Goal: Task Accomplishment & Management: Use online tool/utility

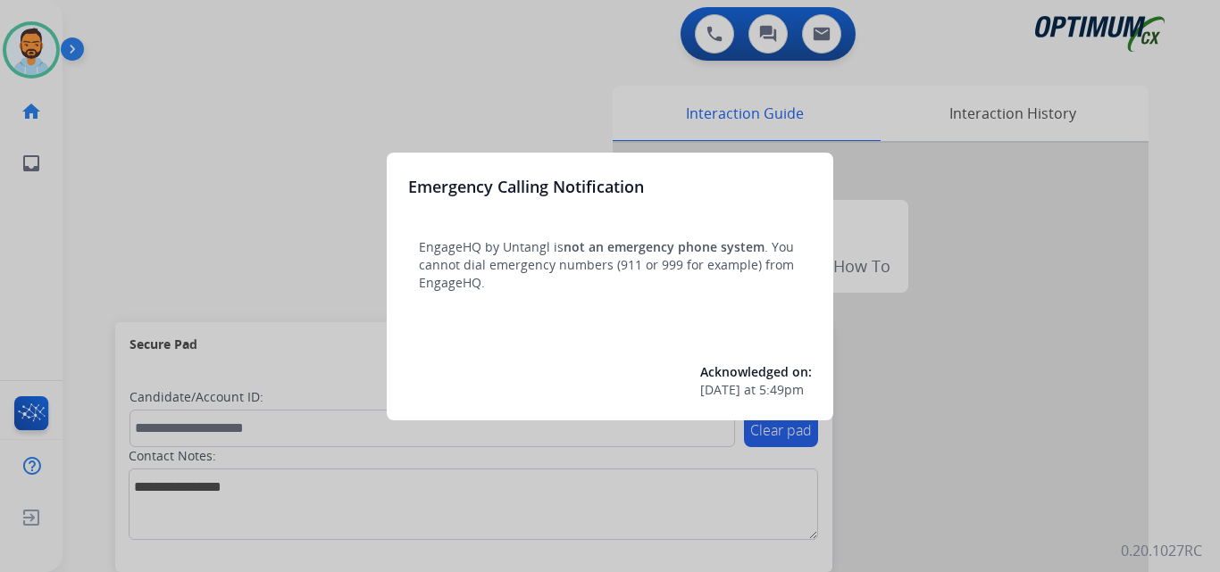
click at [152, 164] on div at bounding box center [610, 286] width 1220 height 572
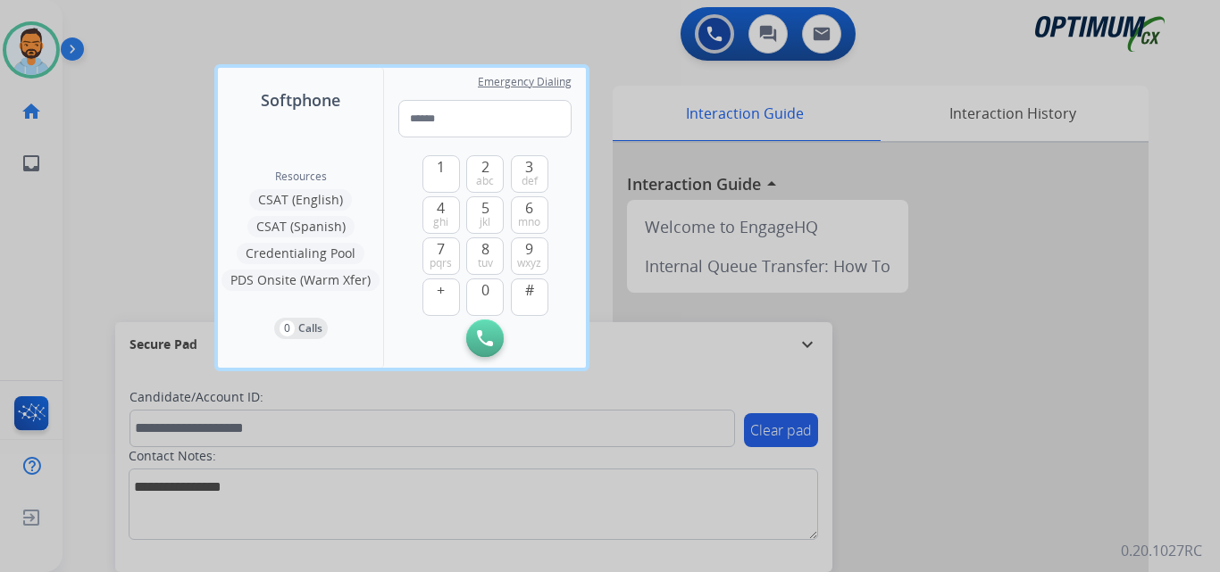
click at [152, 164] on div at bounding box center [610, 286] width 1220 height 572
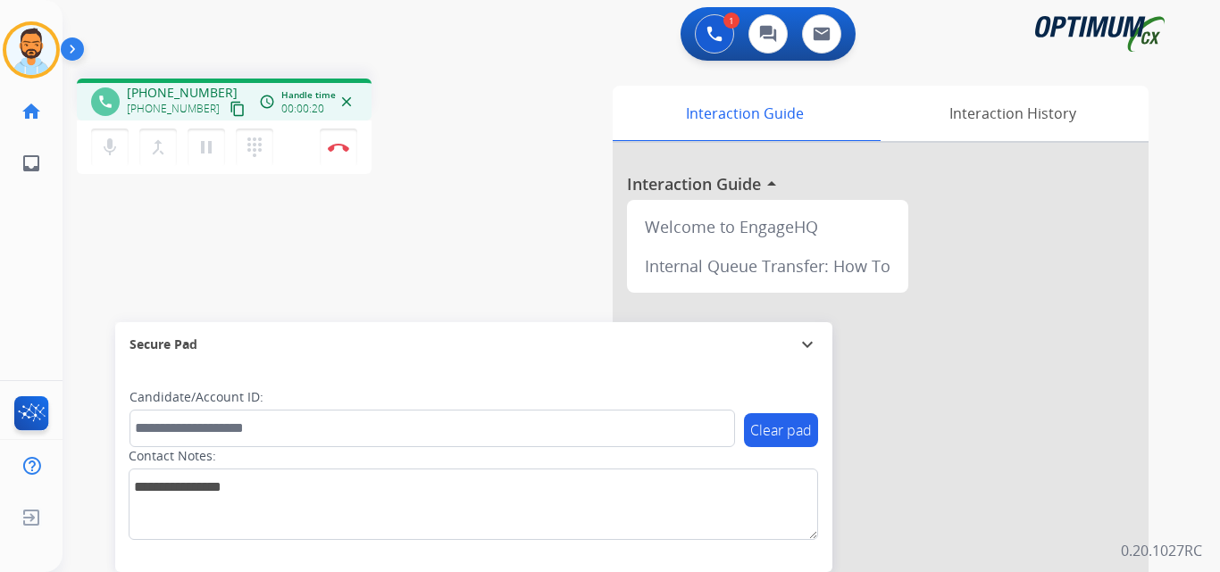
click at [227, 114] on button "content_copy" at bounding box center [237, 108] width 21 height 21
click at [337, 148] on img at bounding box center [338, 147] width 21 height 9
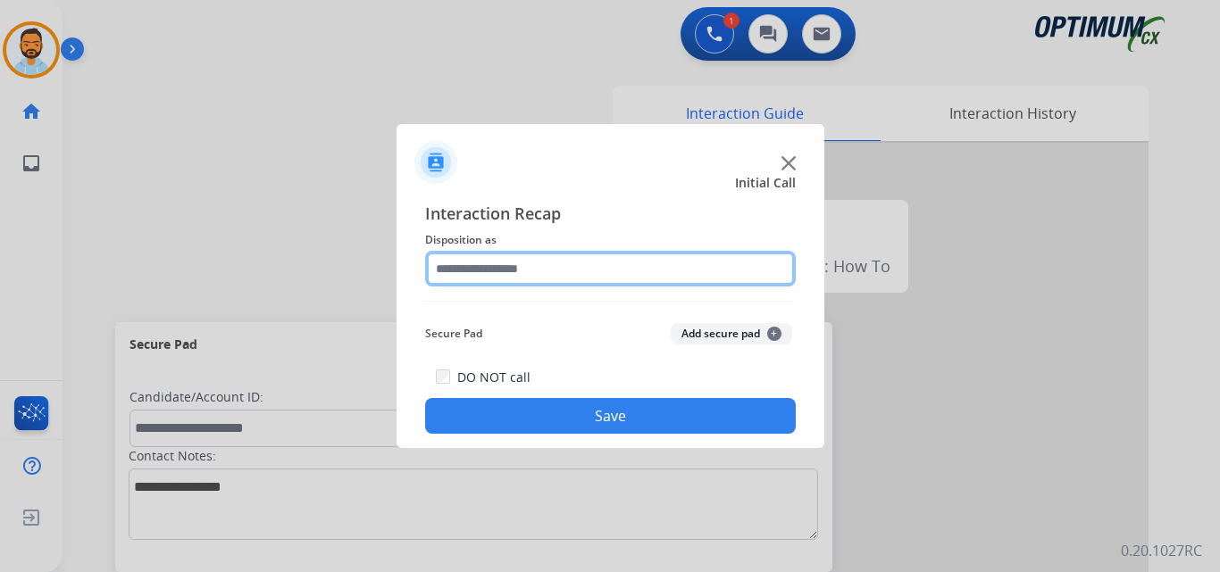
click at [596, 269] on input "text" at bounding box center [610, 269] width 371 height 36
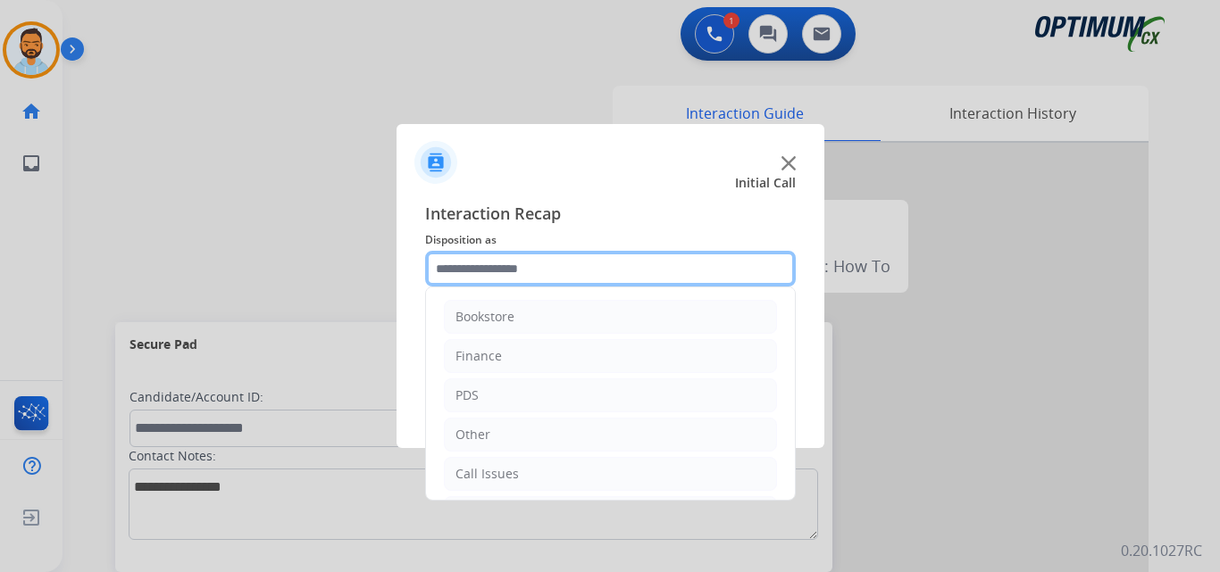
scroll to position [121, 0]
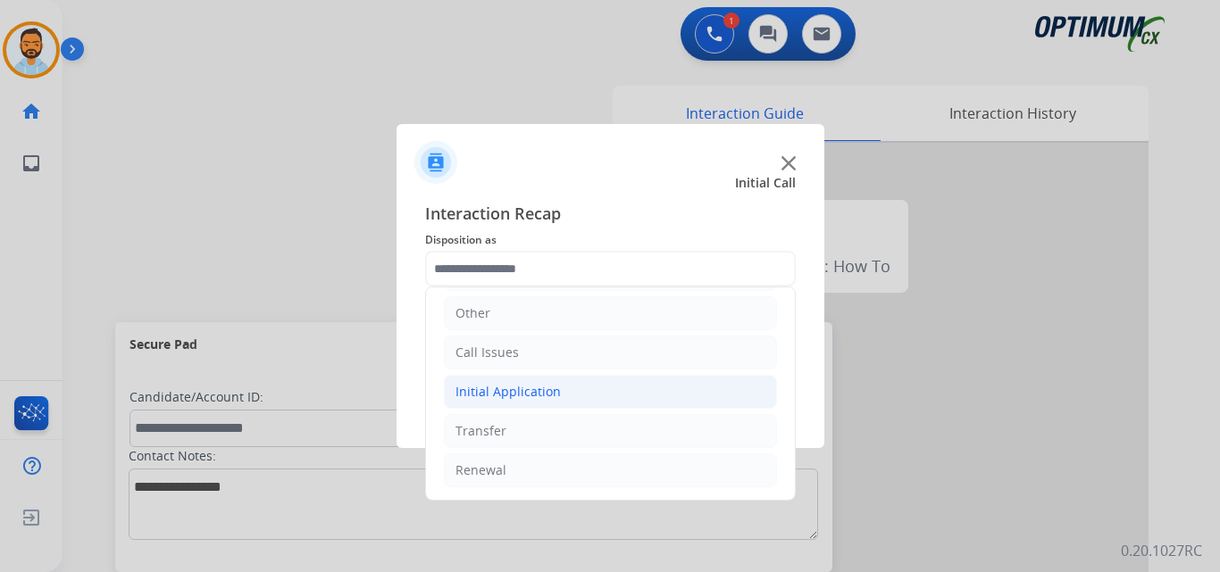
click at [558, 386] on li "Initial Application" at bounding box center [610, 392] width 333 height 34
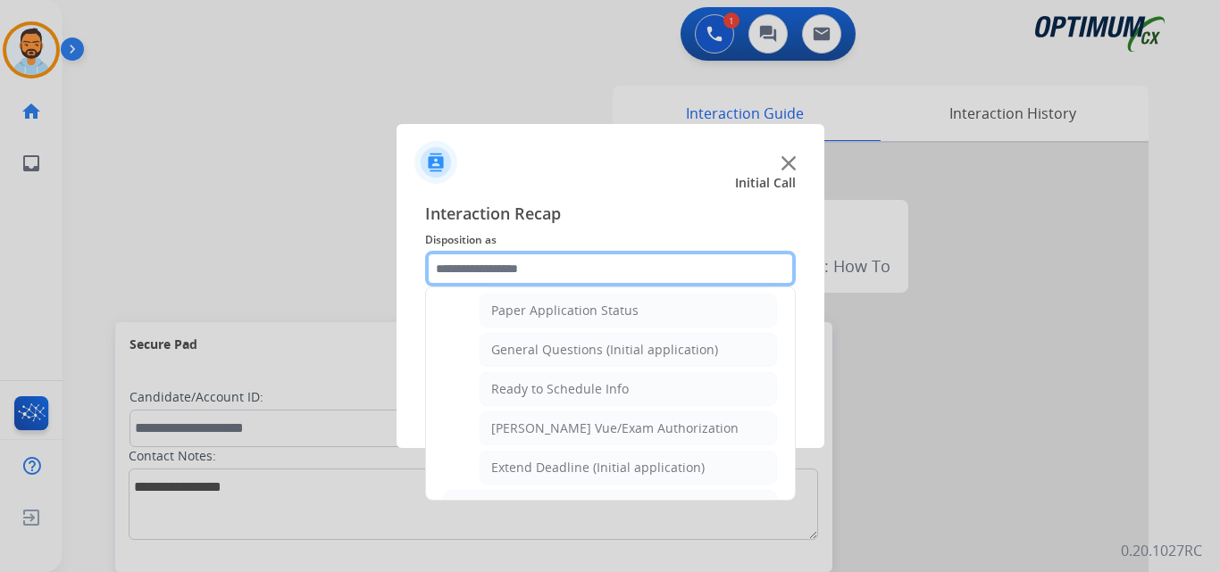
scroll to position [1004, 0]
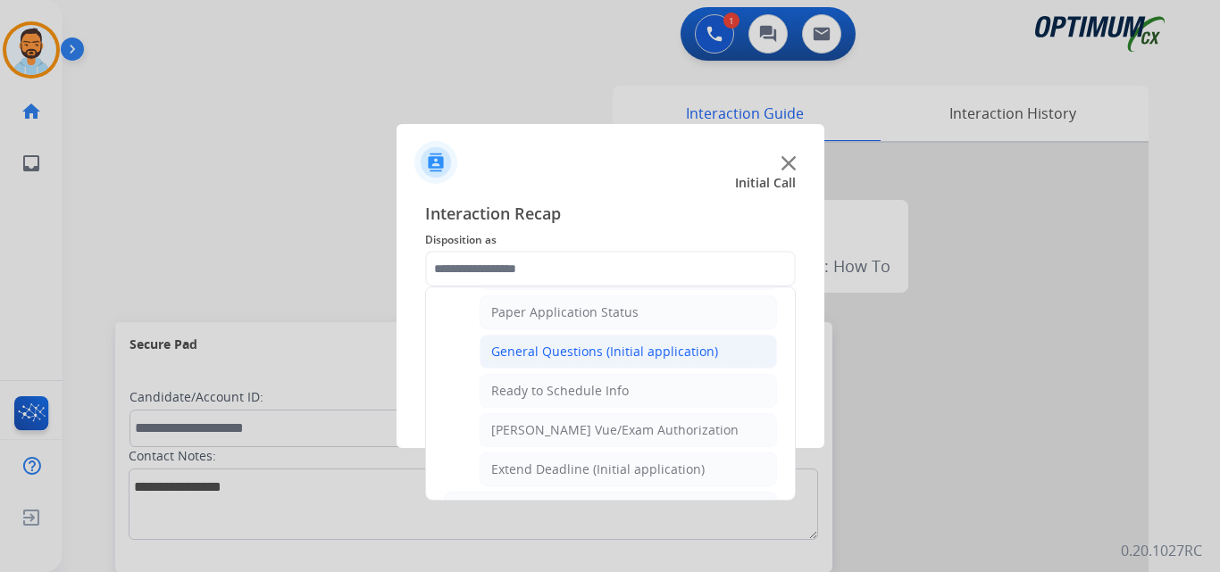
click at [606, 356] on div "General Questions (Initial application)" at bounding box center [604, 352] width 227 height 18
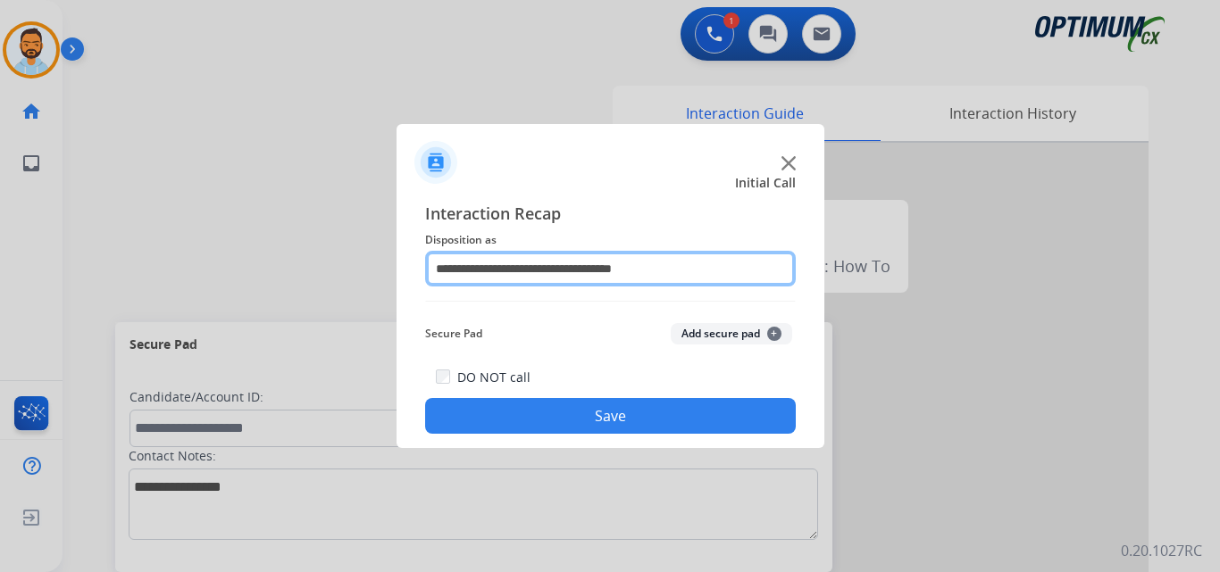
click at [526, 270] on input "**********" at bounding box center [610, 269] width 371 height 36
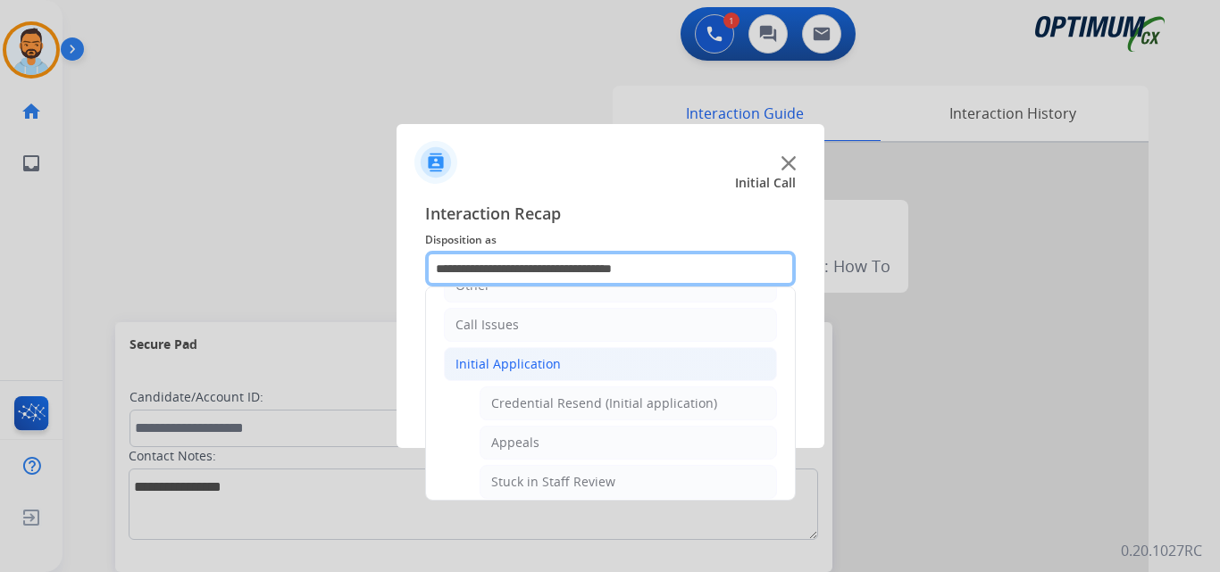
scroll to position [150, 0]
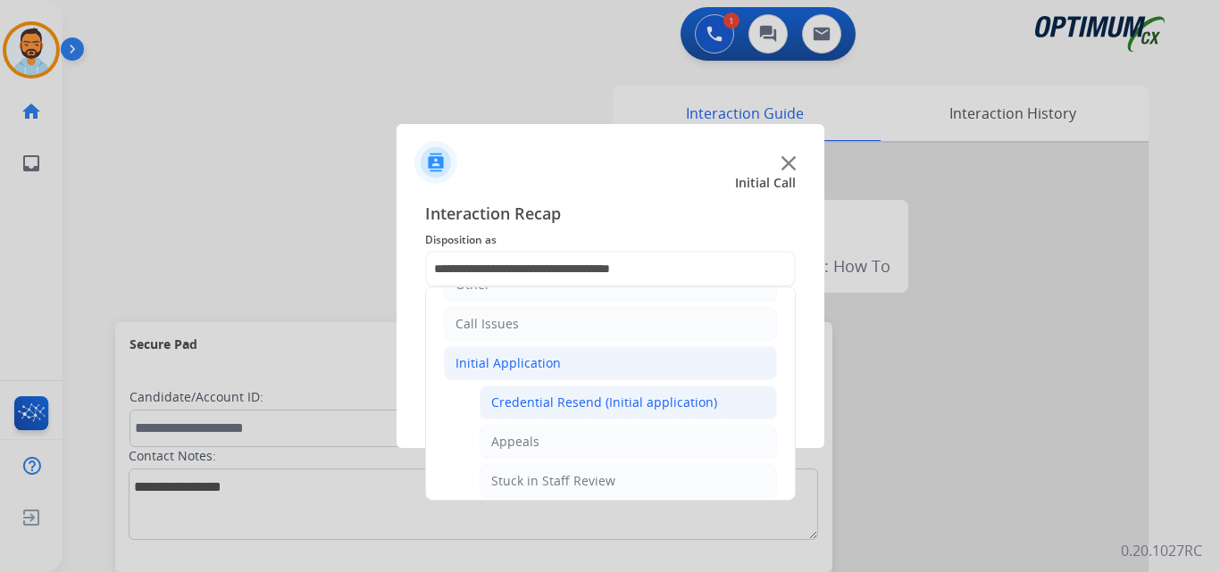
click at [645, 402] on div "Credential Resend (Initial application)" at bounding box center [604, 403] width 226 height 18
type input "**********"
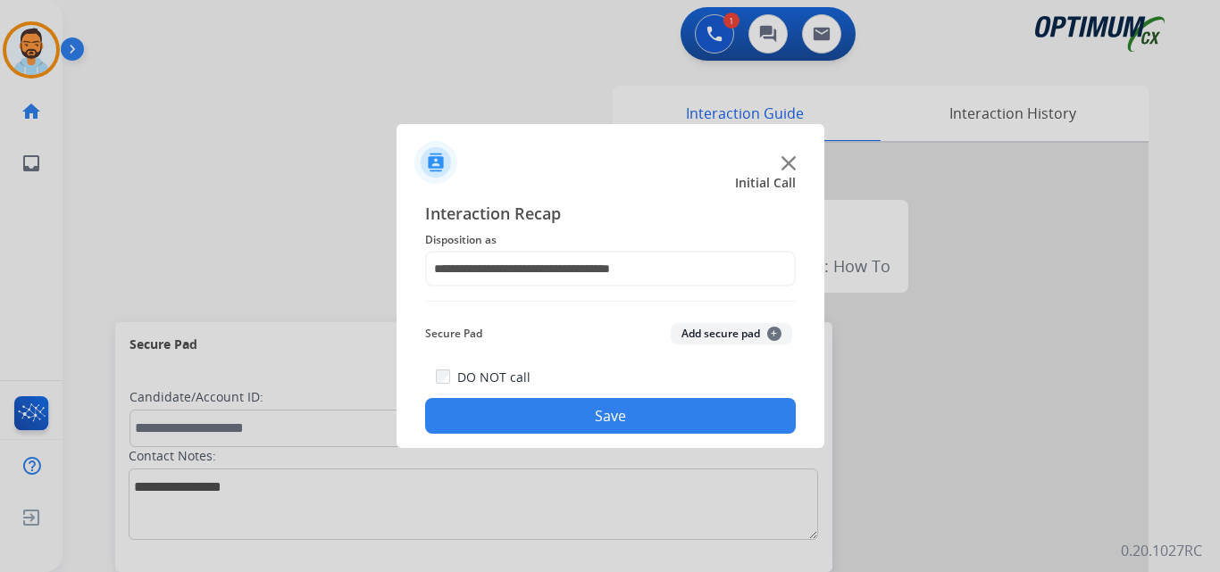
click at [639, 429] on button "Save" at bounding box center [610, 416] width 371 height 36
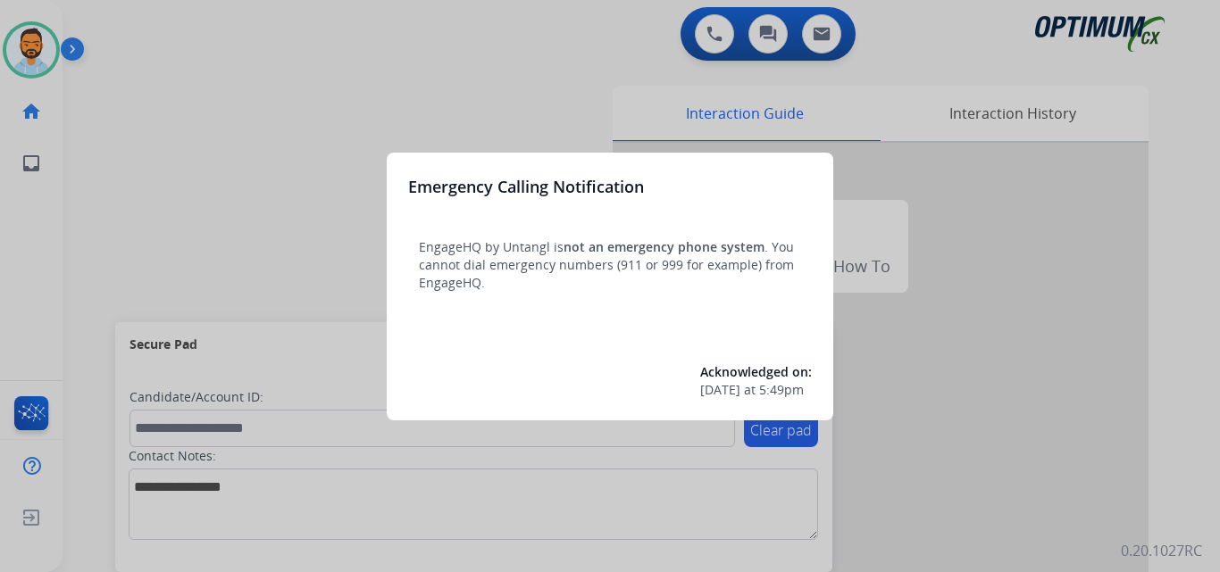
click at [166, 140] on div at bounding box center [610, 286] width 1220 height 572
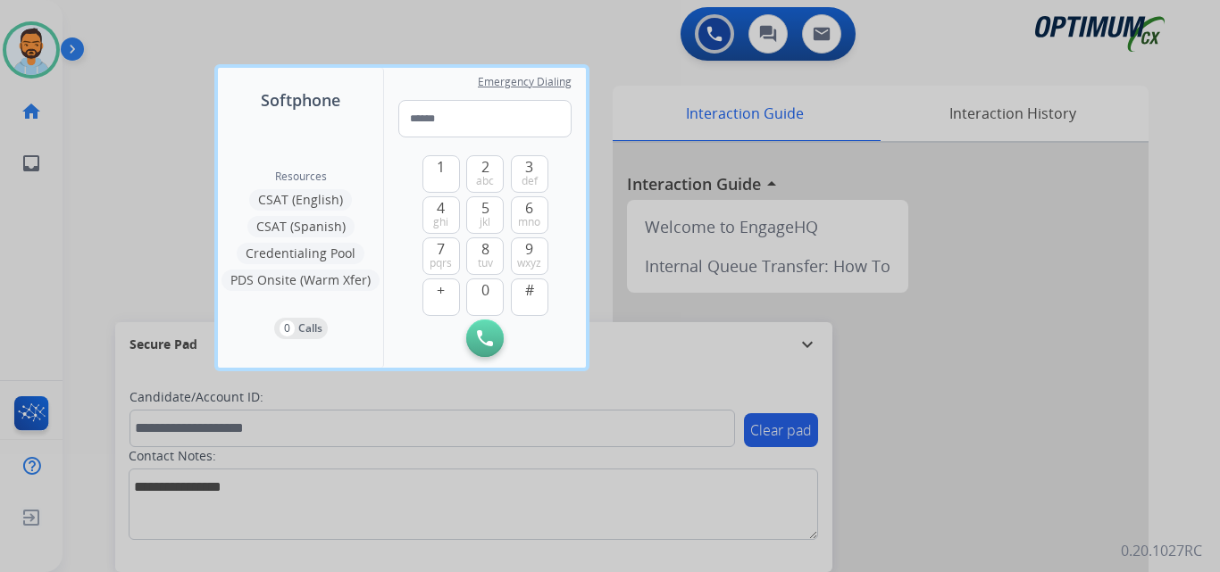
click at [128, 149] on div at bounding box center [610, 286] width 1220 height 572
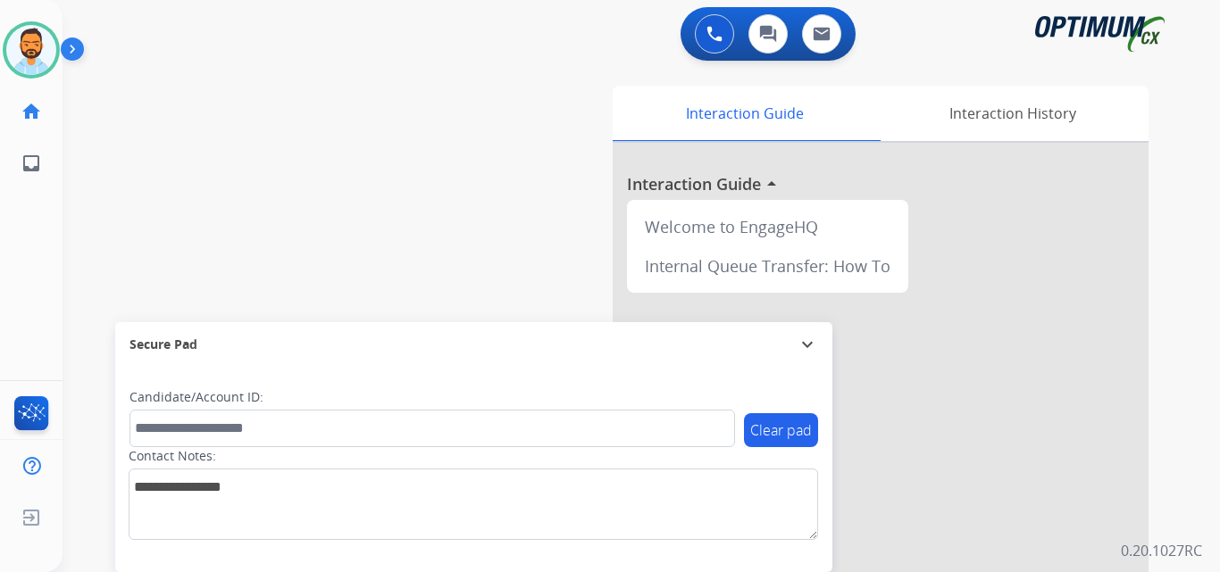
click at [73, 39] on img at bounding box center [76, 53] width 30 height 34
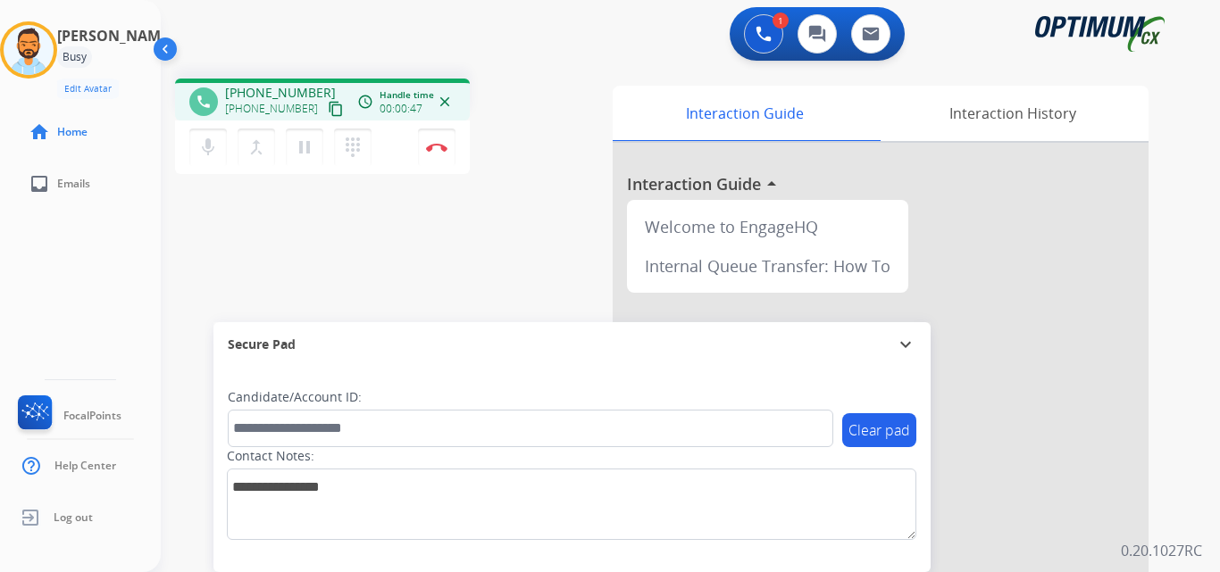
click at [328, 105] on mat-icon "content_copy" at bounding box center [336, 109] width 16 height 16
click at [328, 112] on mat-icon "content_copy" at bounding box center [336, 109] width 16 height 16
click at [295, 143] on mat-icon "pause" at bounding box center [304, 147] width 21 height 21
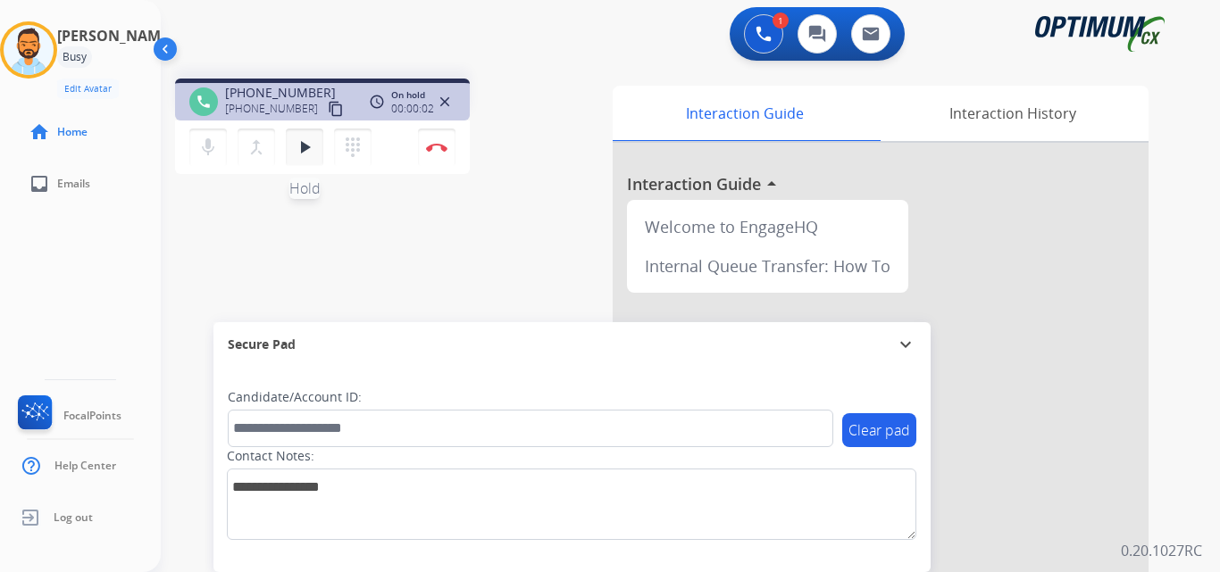
click at [293, 147] on button "play_arrow Hold" at bounding box center [304, 147] width 37 height 37
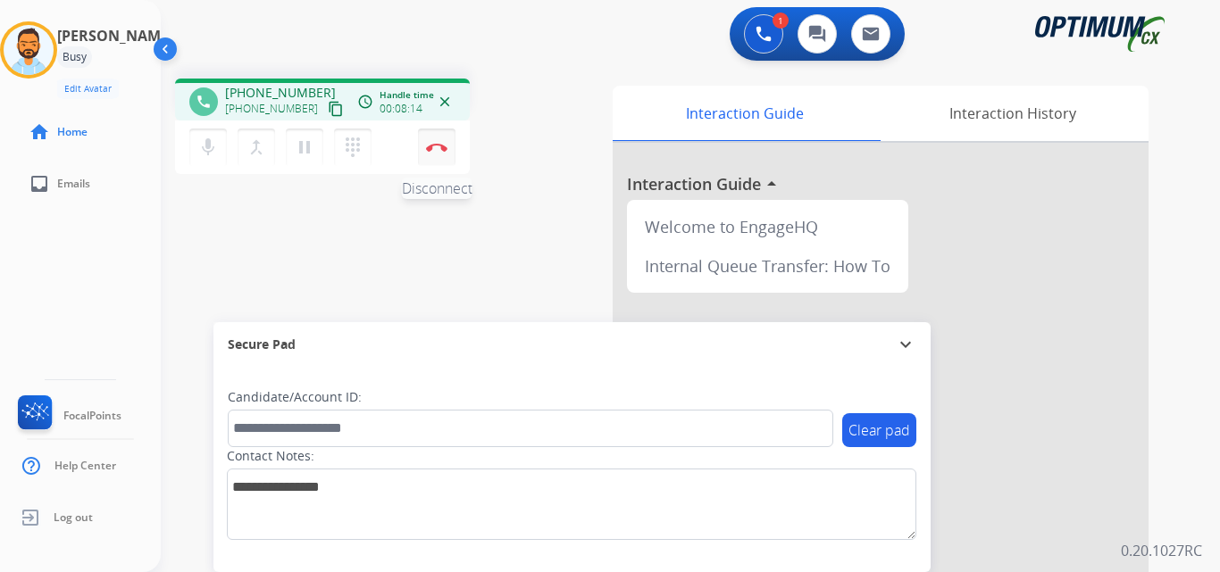
click at [437, 147] on img at bounding box center [436, 147] width 21 height 9
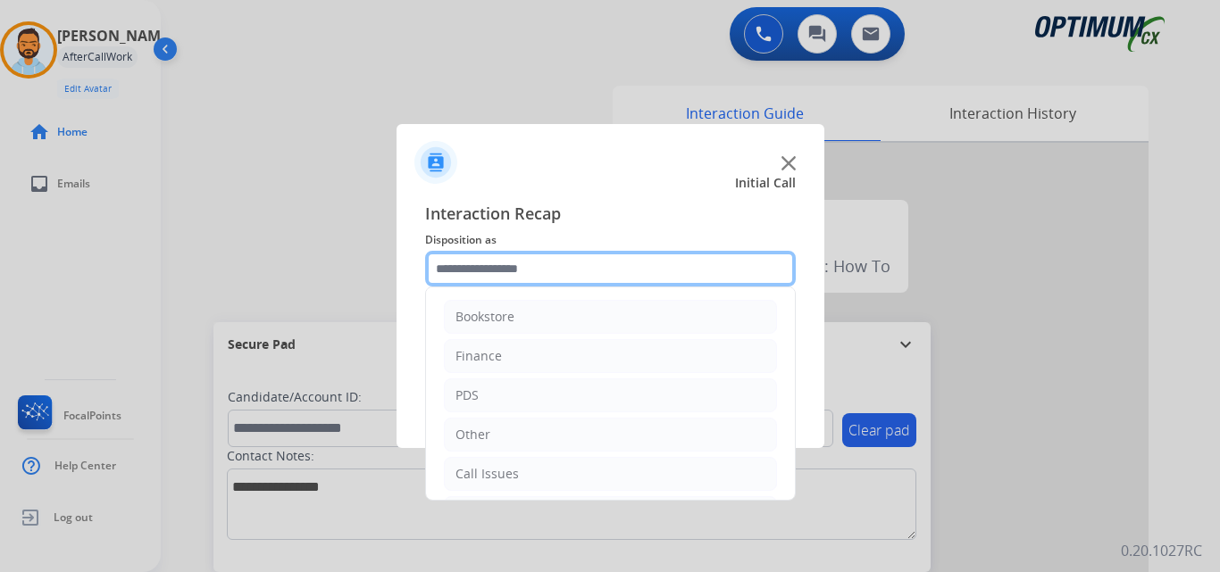
click at [578, 277] on input "text" at bounding box center [610, 269] width 371 height 36
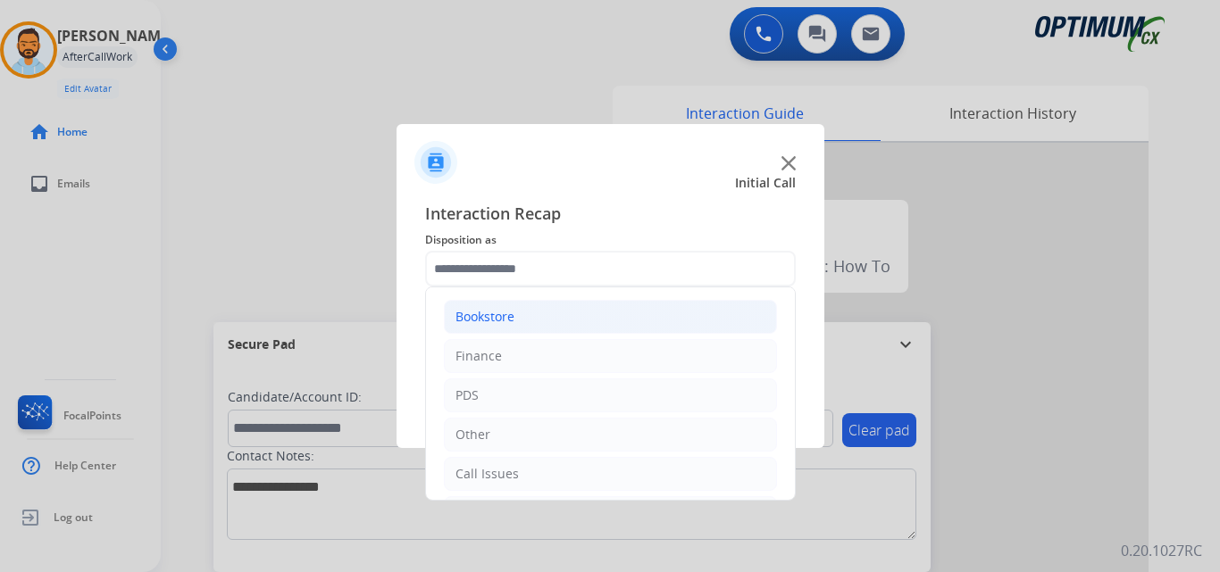
click at [546, 307] on li "Bookstore" at bounding box center [610, 317] width 333 height 34
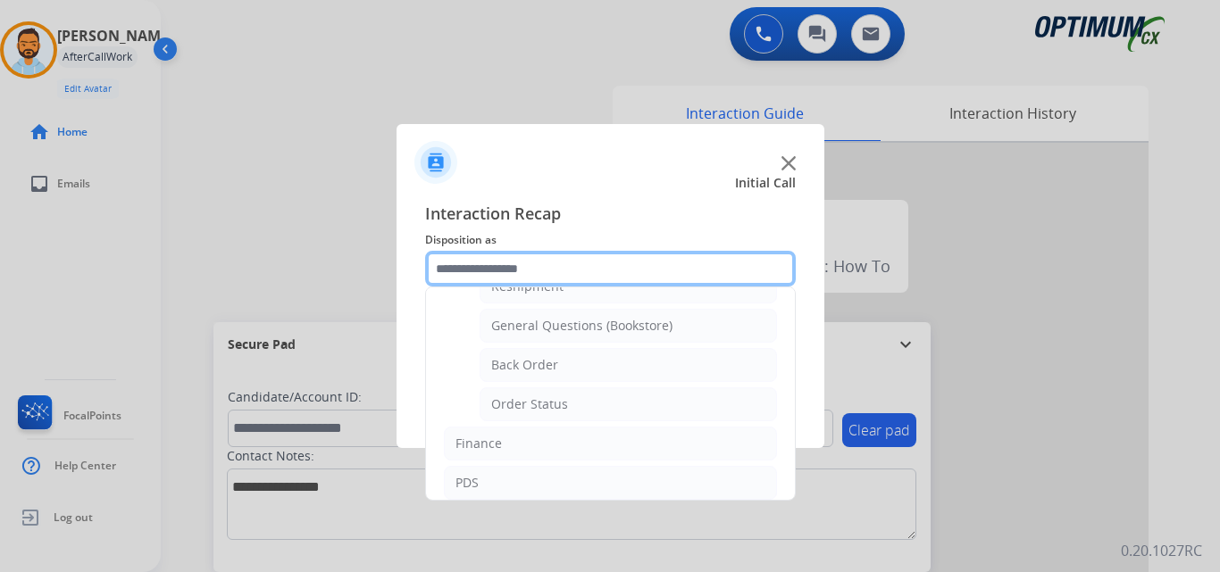
scroll to position [69, 0]
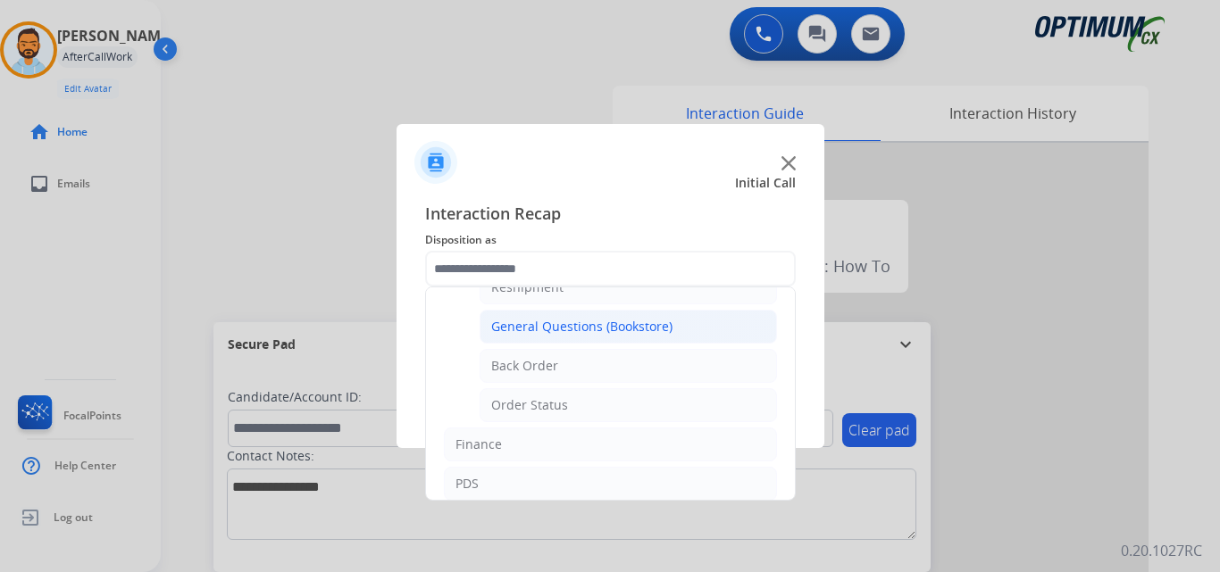
click at [594, 329] on div "General Questions (Bookstore)" at bounding box center [581, 327] width 181 height 18
type input "**********"
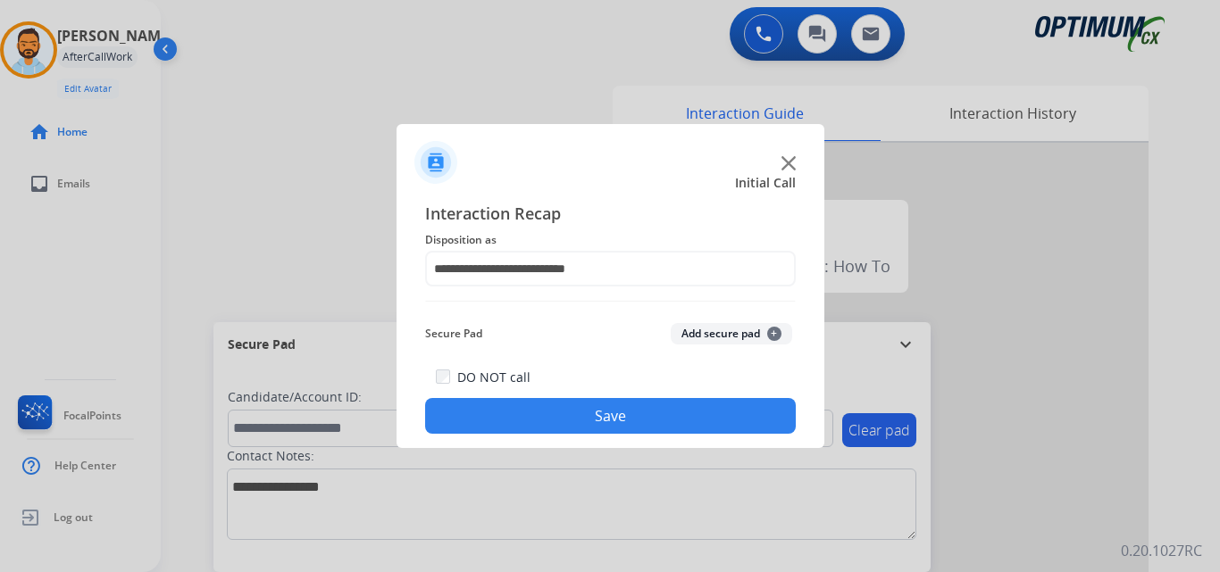
click at [548, 418] on button "Save" at bounding box center [610, 416] width 371 height 36
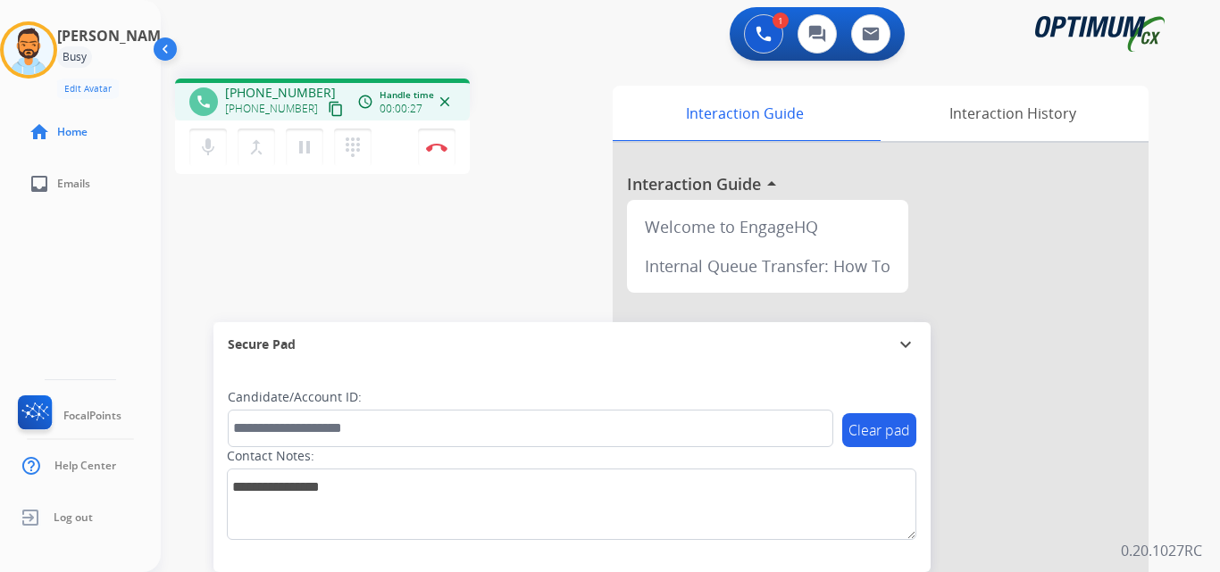
click at [328, 103] on mat-icon "content_copy" at bounding box center [336, 109] width 16 height 16
click at [435, 152] on button "Disconnect" at bounding box center [436, 147] width 37 height 37
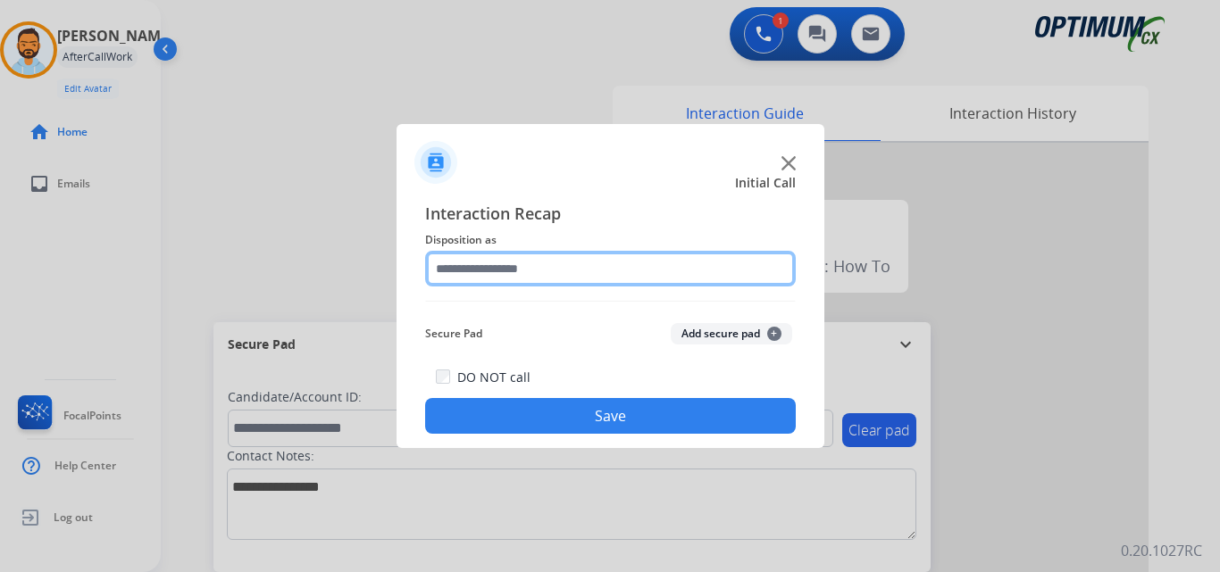
click at [517, 260] on input "text" at bounding box center [610, 269] width 371 height 36
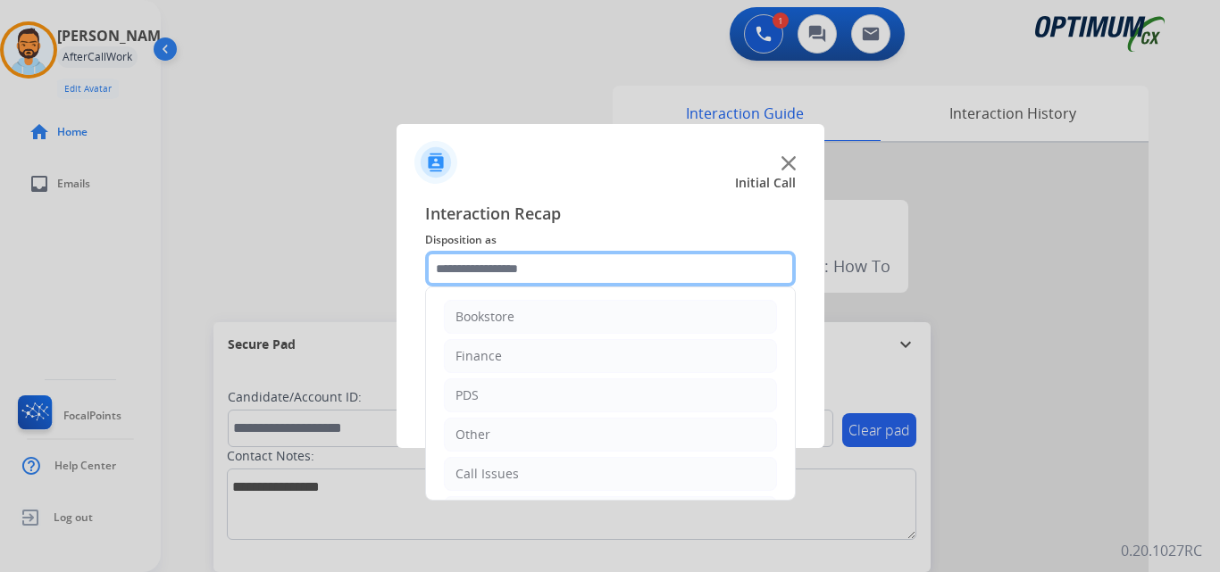
scroll to position [121, 0]
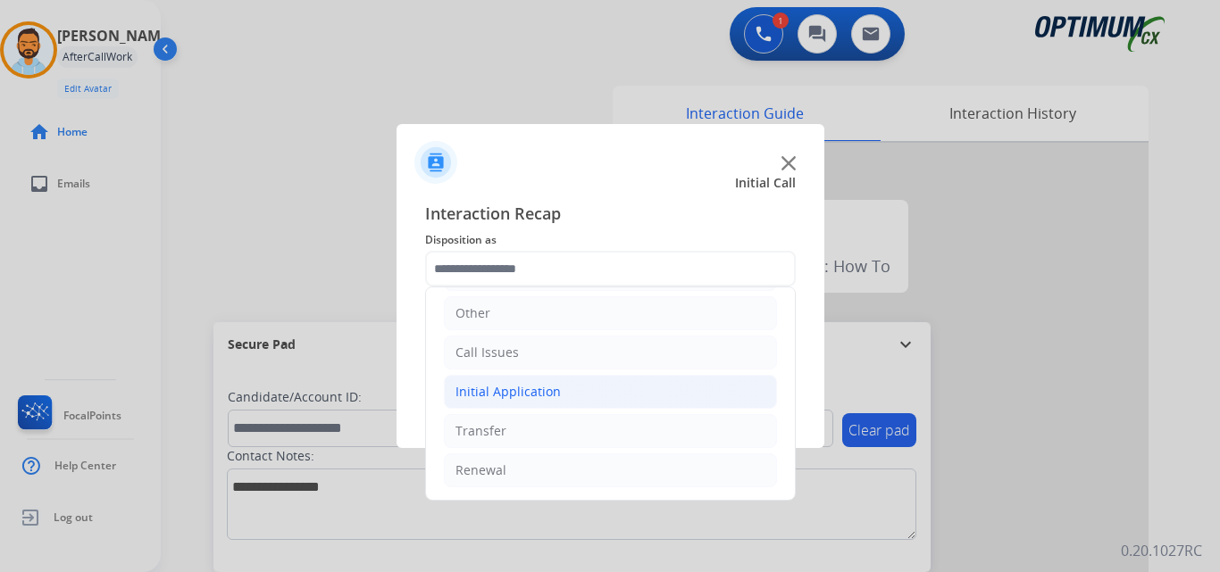
click at [587, 393] on li "Initial Application" at bounding box center [610, 392] width 333 height 34
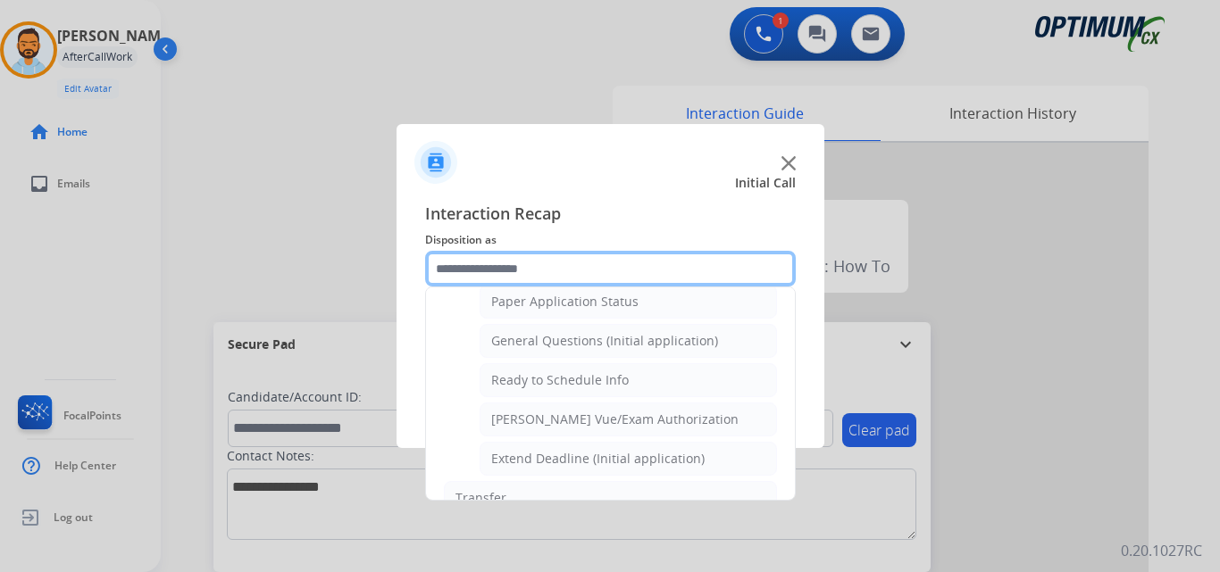
scroll to position [1009, 0]
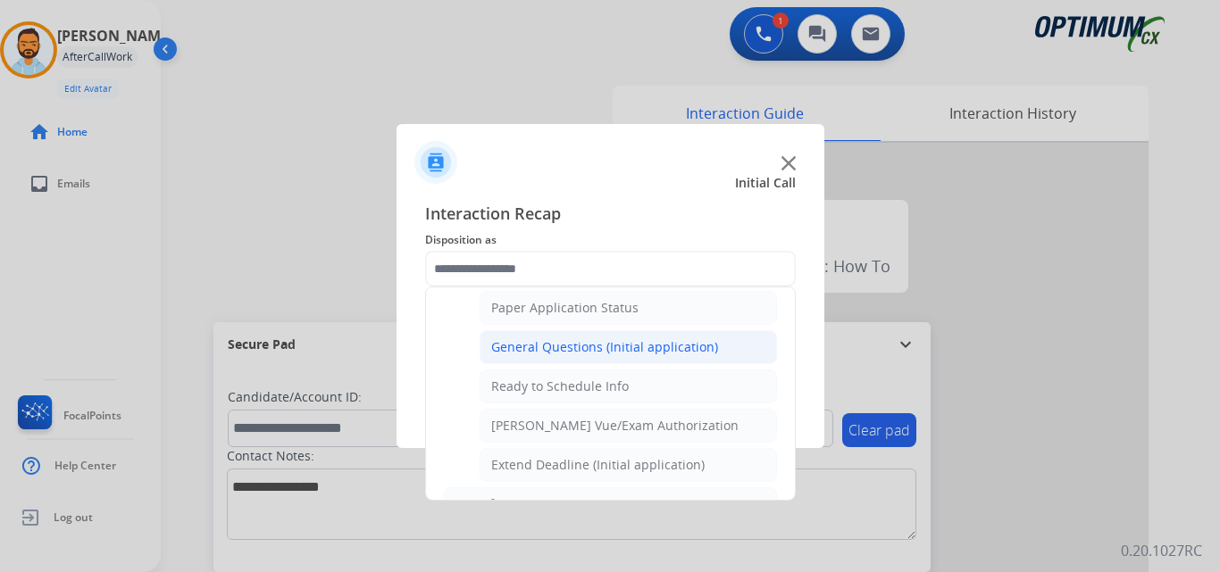
click at [612, 350] on div "General Questions (Initial application)" at bounding box center [604, 347] width 227 height 18
type input "**********"
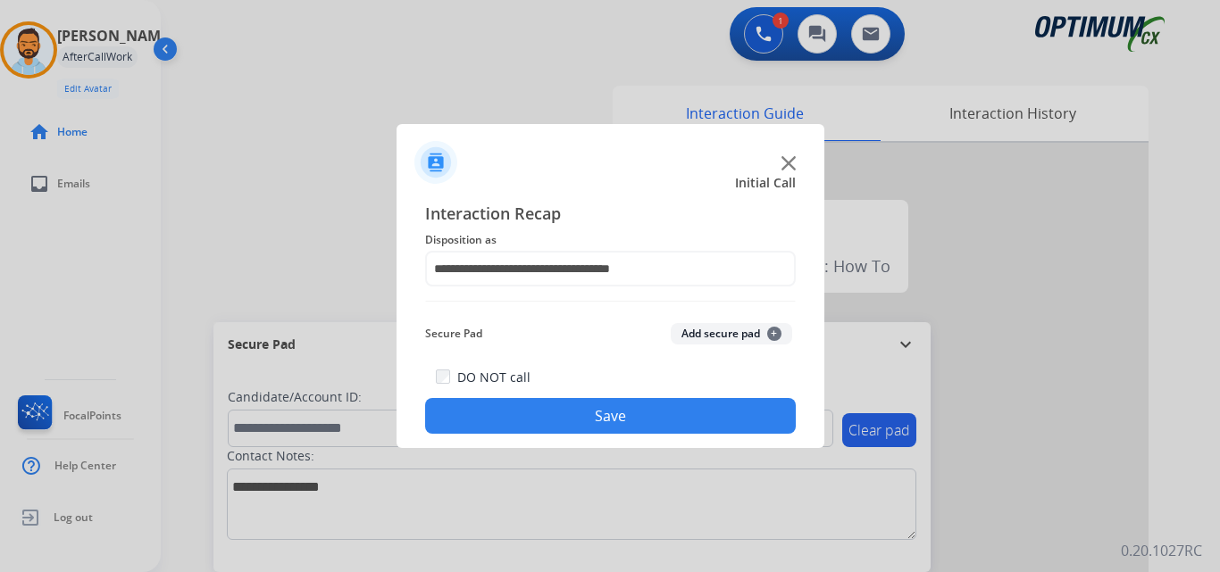
click at [581, 424] on button "Save" at bounding box center [610, 416] width 371 height 36
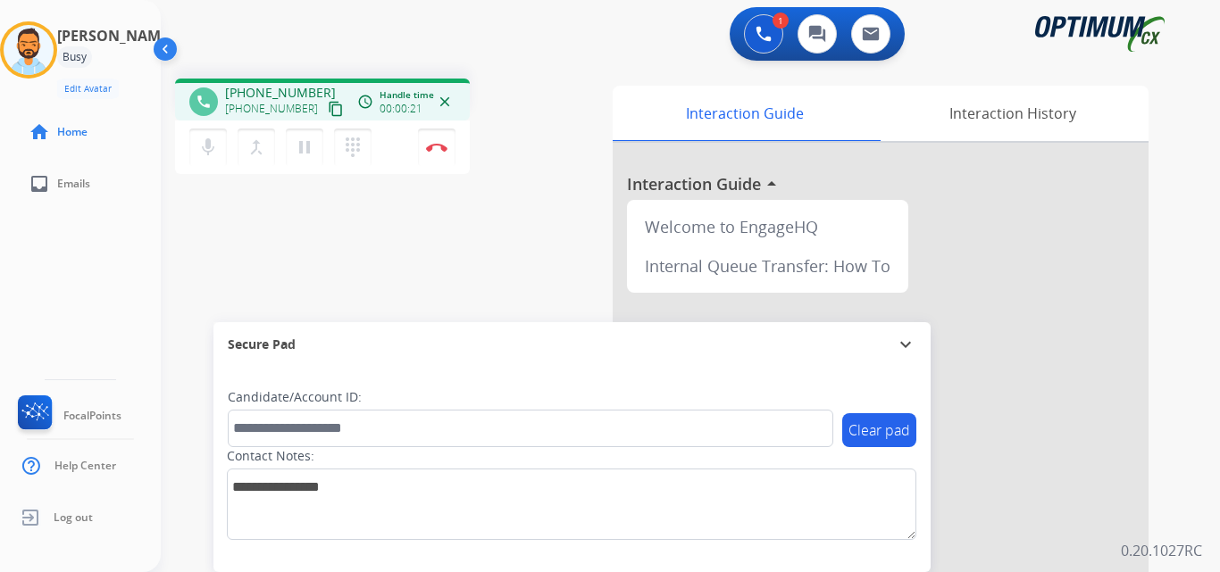
click at [328, 113] on mat-icon "content_copy" at bounding box center [336, 109] width 16 height 16
click at [302, 147] on mat-icon "pause" at bounding box center [304, 147] width 21 height 21
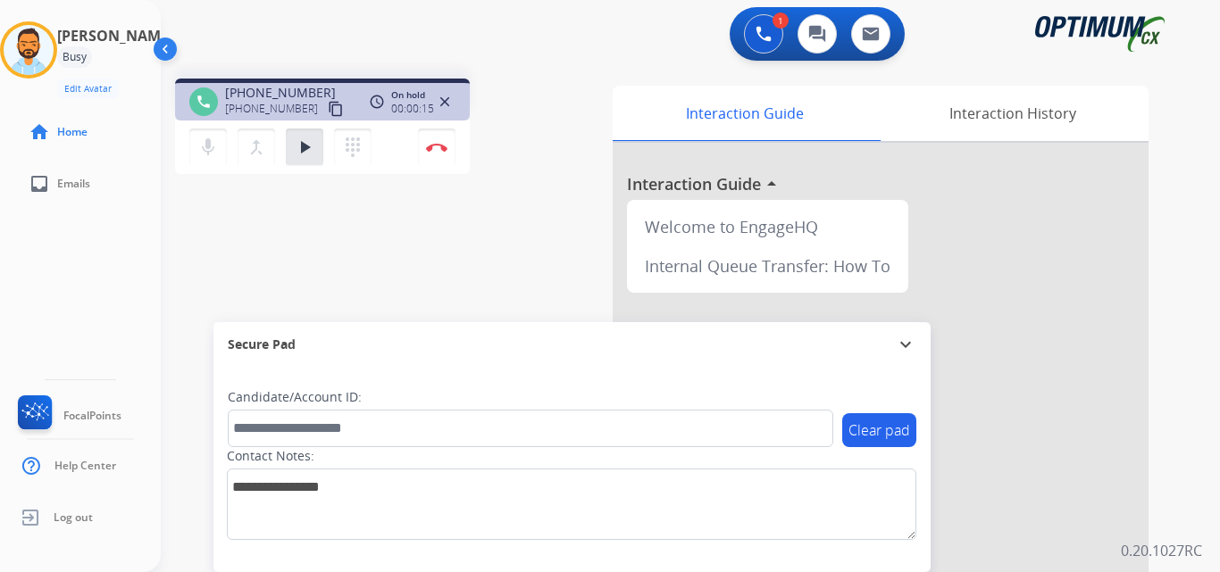
click at [99, 263] on div "[PERSON_NAME] Edit Avatar Agent: [PERSON_NAME] Profile: BIL_Renewal home Home i…" at bounding box center [80, 286] width 161 height 572
click at [14, 18] on div "[PERSON_NAME] Edit Avatar Agent: [PERSON_NAME] Profile: BIL_Renewal home Home i…" at bounding box center [80, 105] width 161 height 210
click at [299, 146] on mat-icon "play_arrow" at bounding box center [304, 147] width 21 height 21
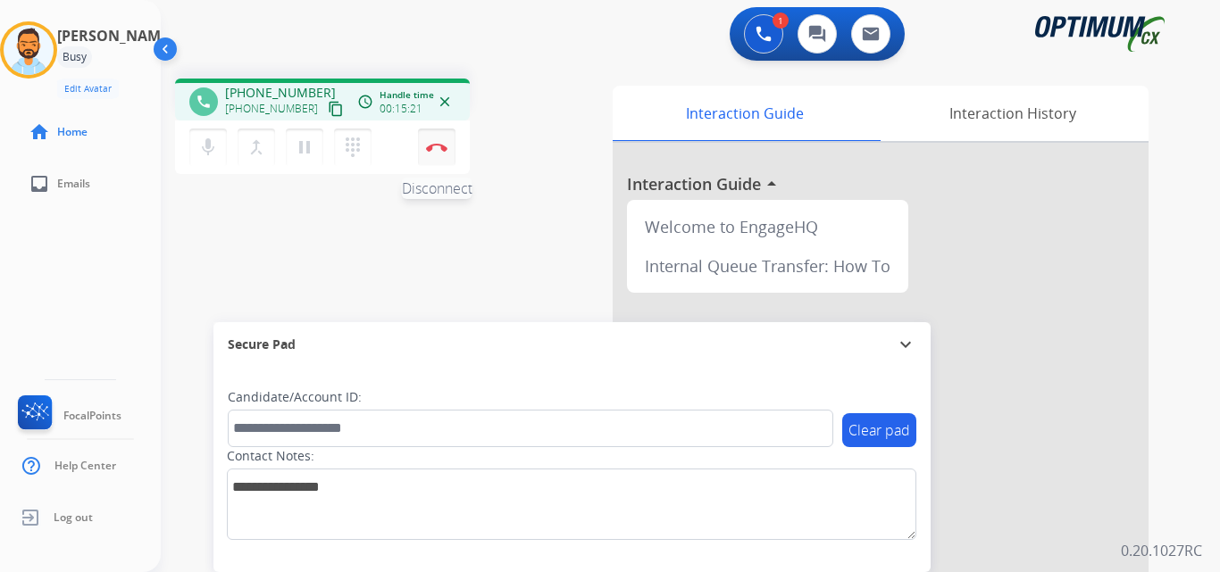
click at [441, 150] on img at bounding box center [436, 147] width 21 height 9
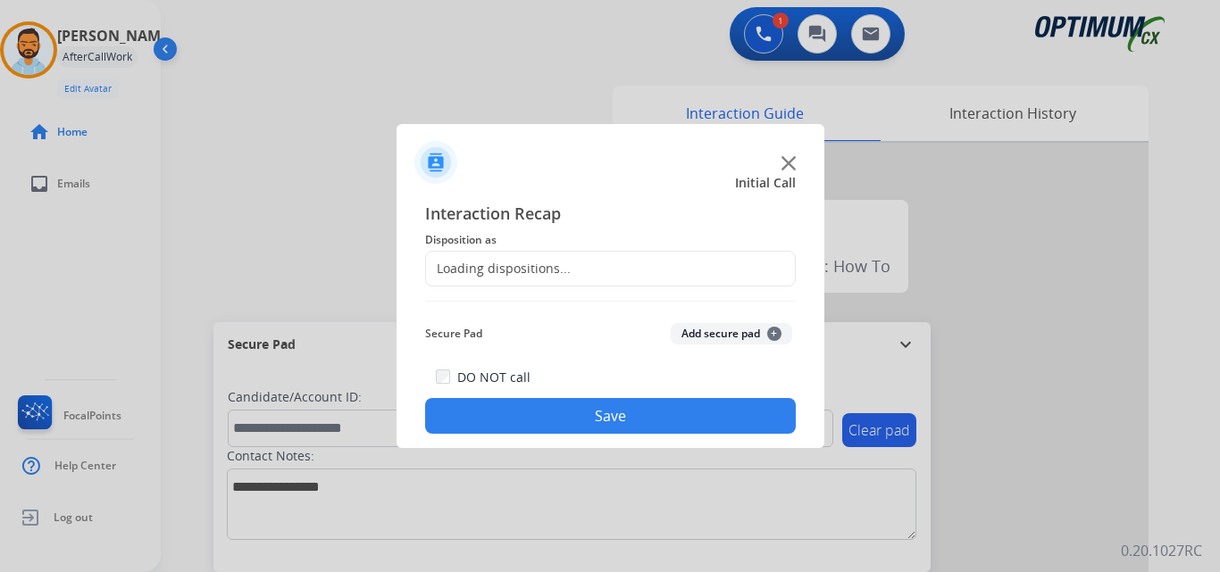
click at [585, 259] on div "Loading dispositions..." at bounding box center [610, 269] width 371 height 36
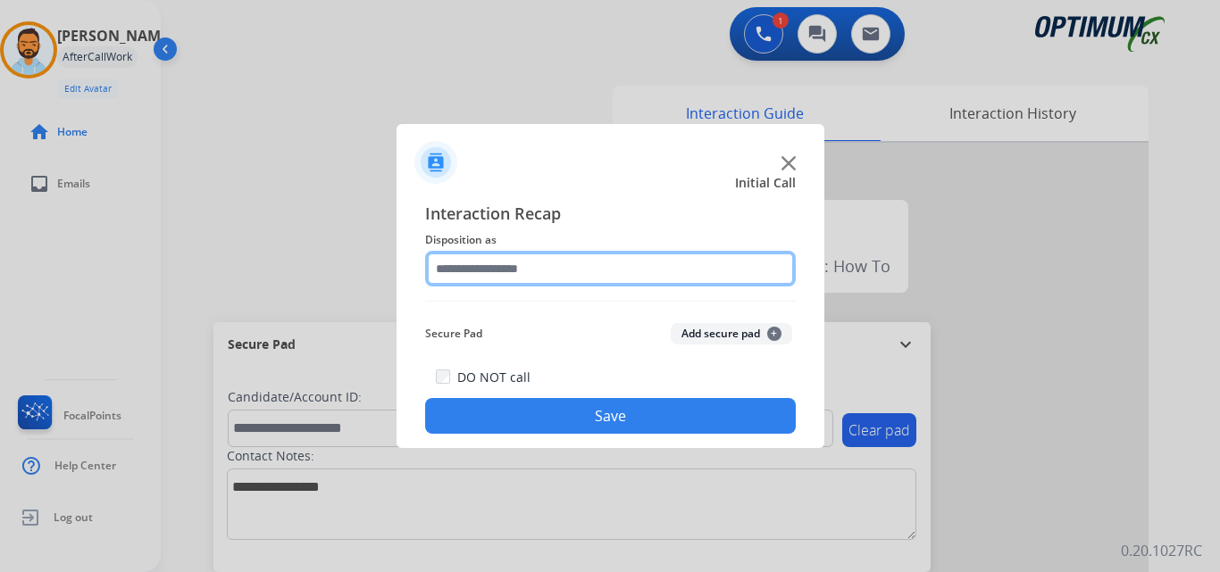
click at [587, 271] on input "text" at bounding box center [610, 269] width 371 height 36
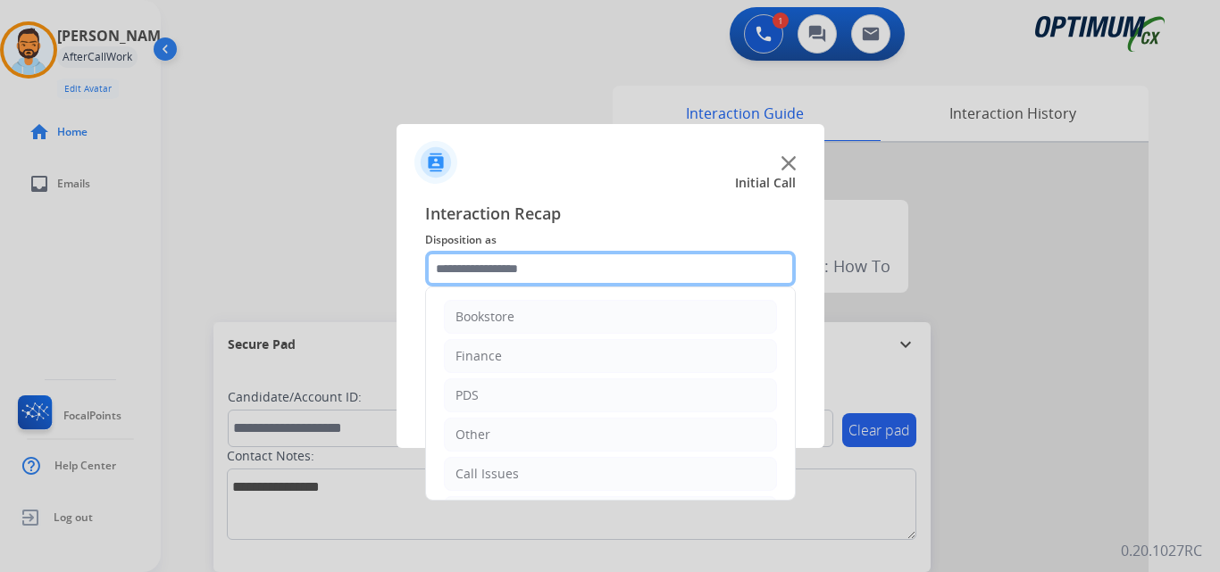
scroll to position [121, 0]
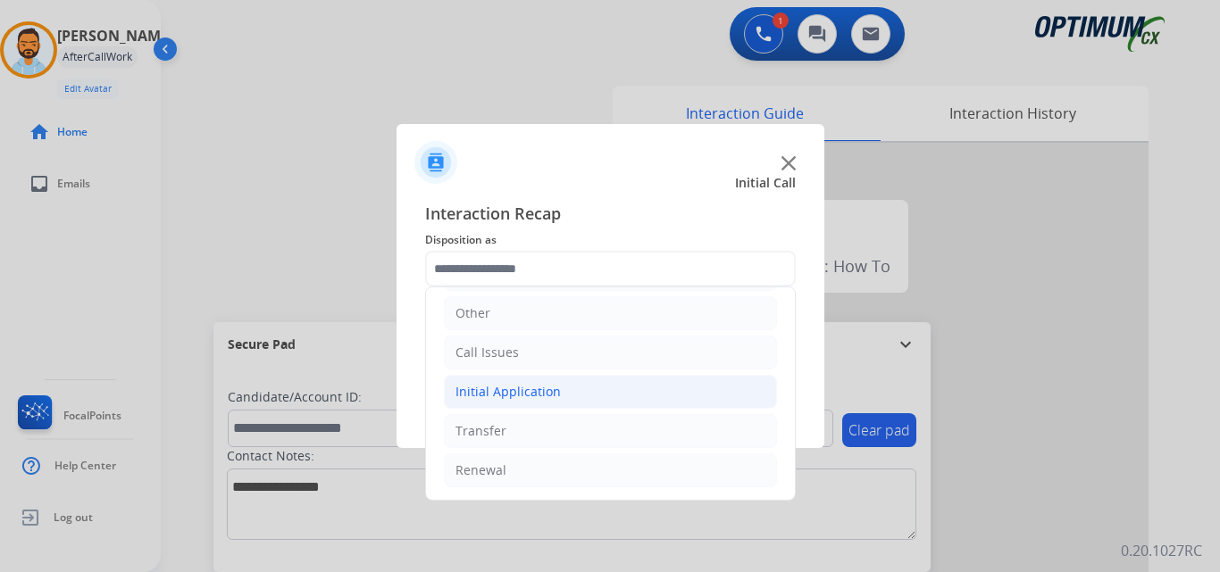
click at [563, 393] on li "Initial Application" at bounding box center [610, 392] width 333 height 34
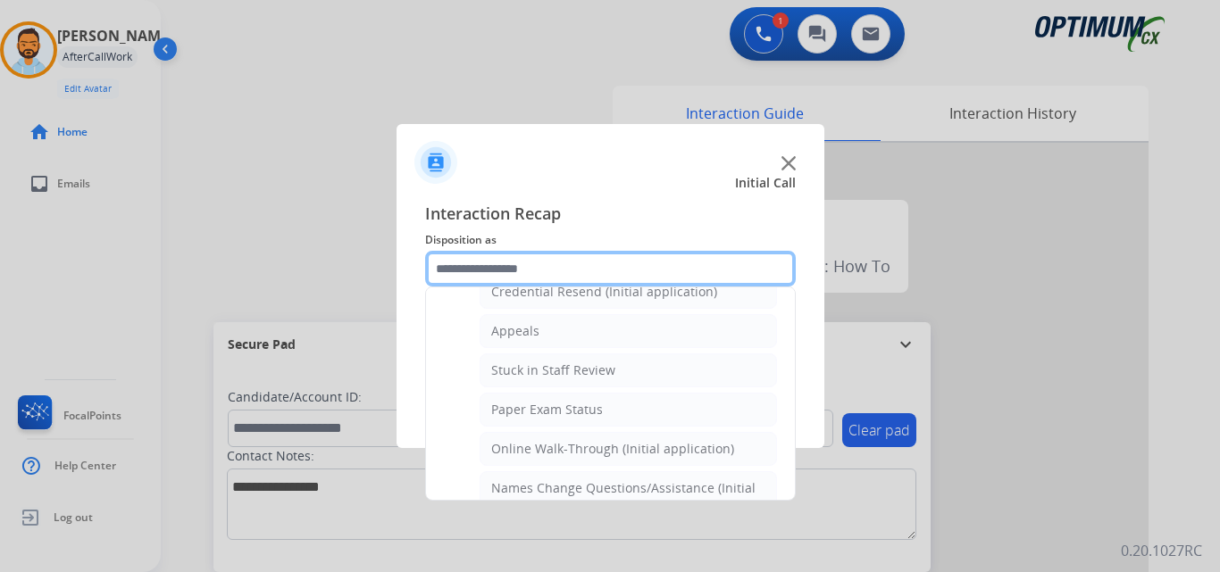
scroll to position [260, 0]
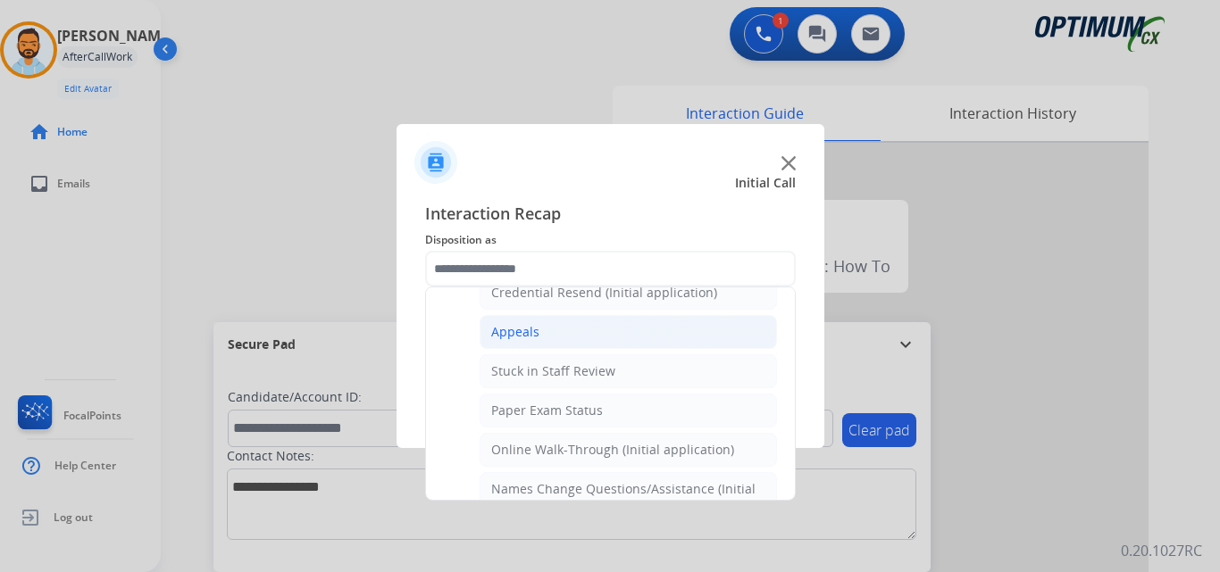
click at [562, 331] on li "Appeals" at bounding box center [627, 332] width 297 height 34
type input "*******"
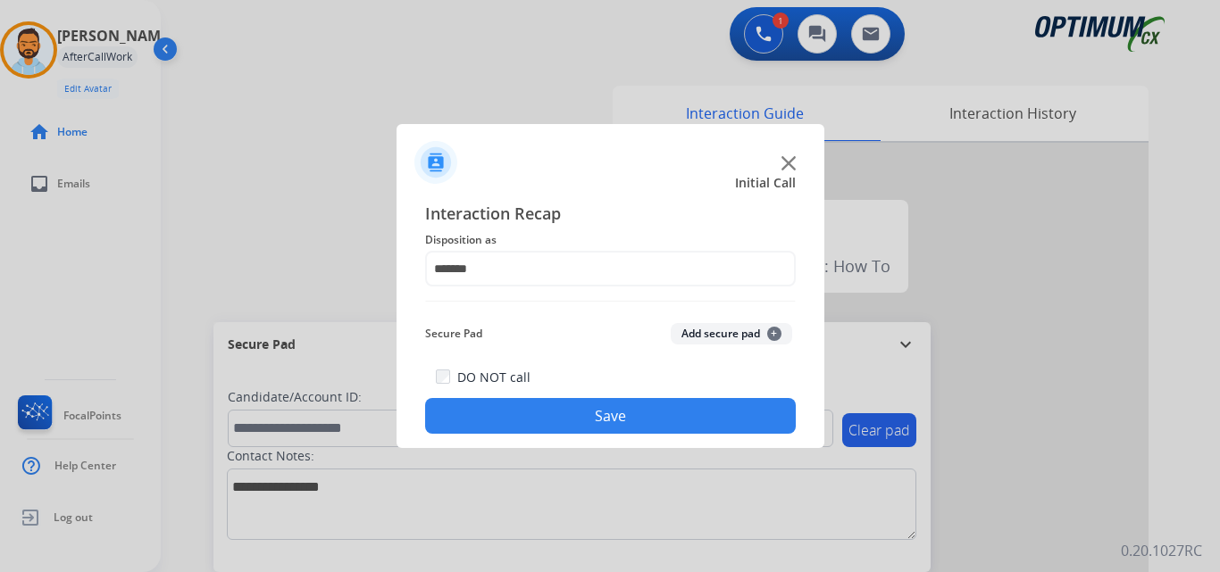
click at [599, 415] on button "Save" at bounding box center [610, 416] width 371 height 36
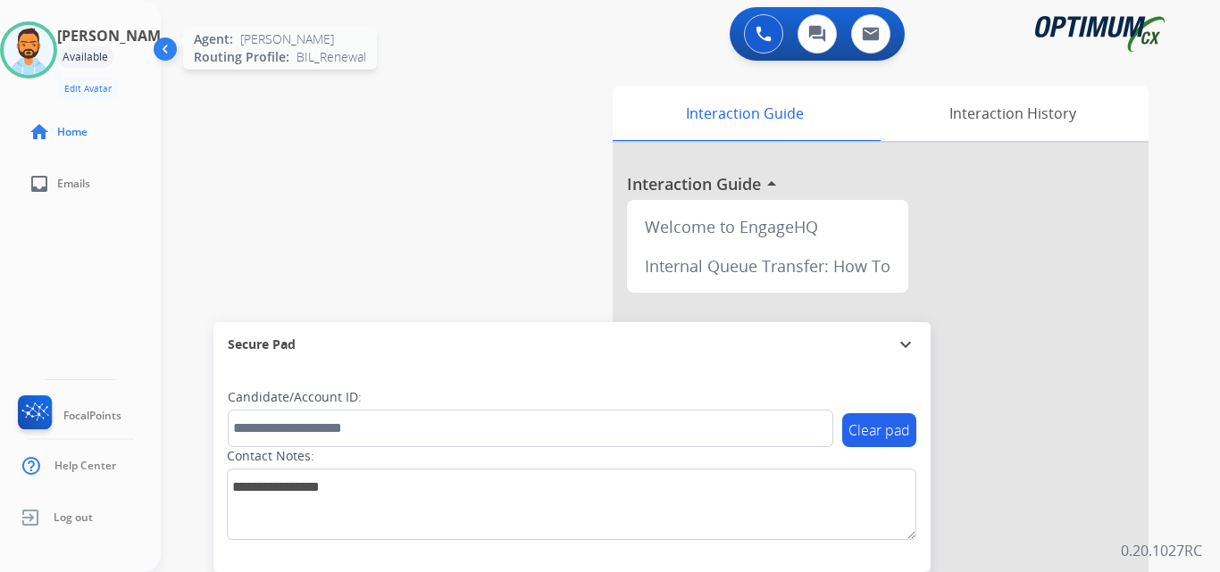
click at [37, 48] on img at bounding box center [29, 50] width 50 height 50
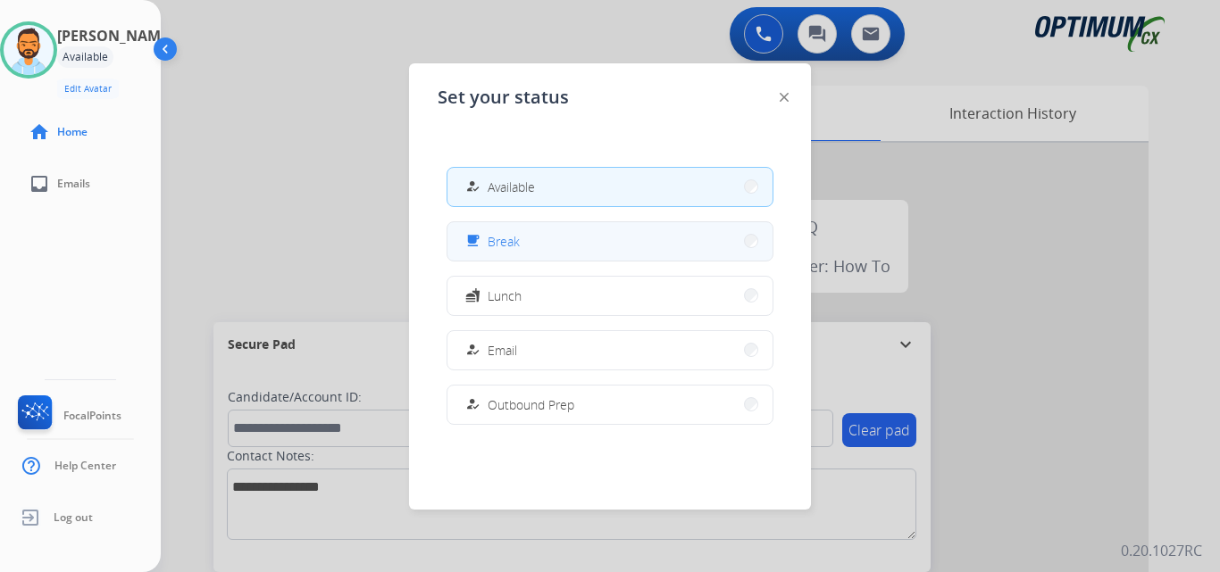
click at [498, 246] on span "Break" at bounding box center [503, 241] width 32 height 19
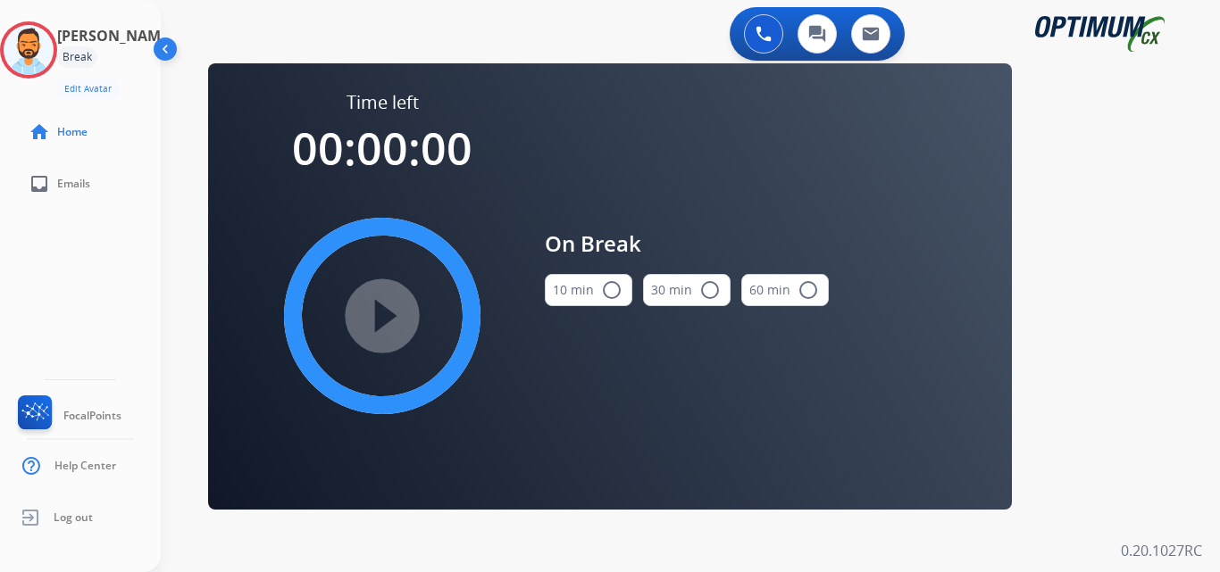
click at [591, 281] on button "10 min radio_button_unchecked" at bounding box center [588, 290] width 87 height 32
click at [386, 320] on mat-icon "play_circle_filled" at bounding box center [381, 315] width 21 height 21
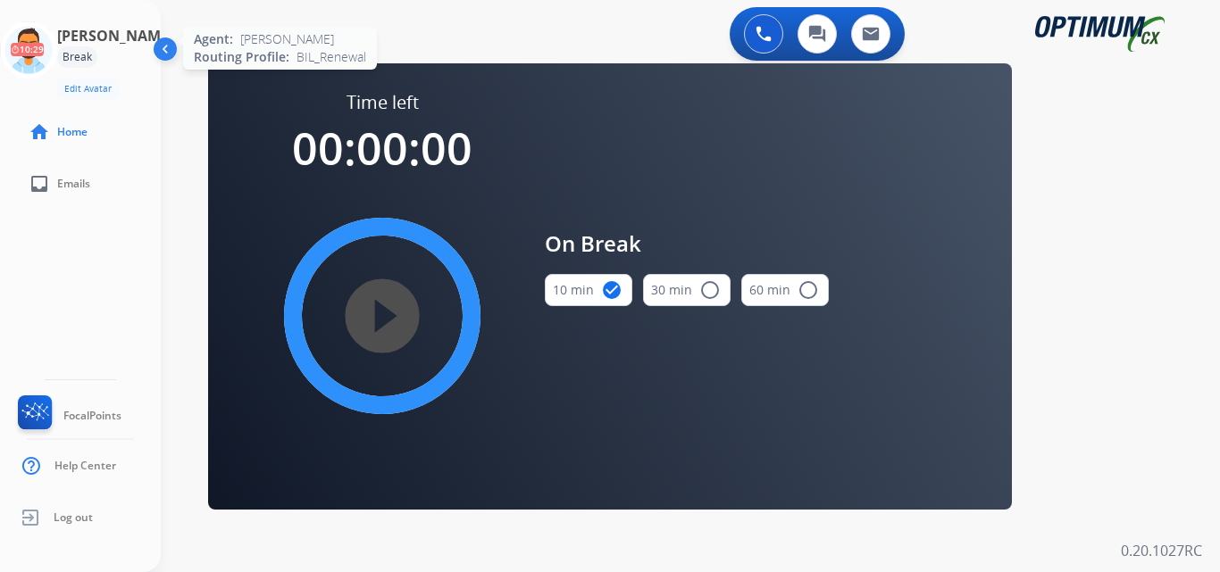
click at [24, 45] on icon at bounding box center [29, 50] width 58 height 58
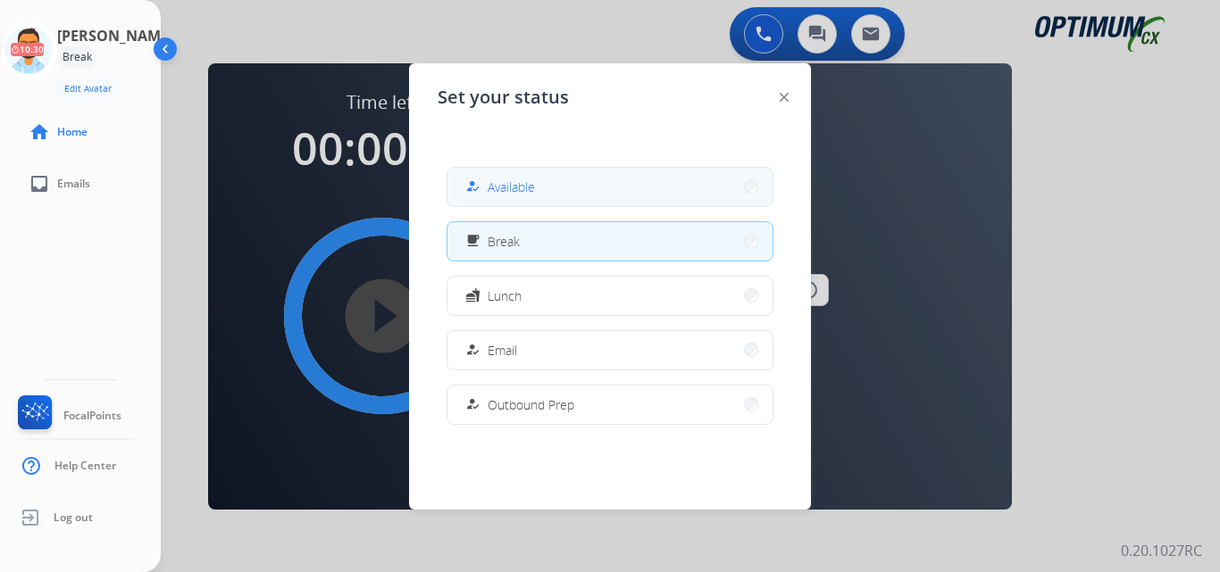
click at [517, 182] on span "Available" at bounding box center [510, 187] width 47 height 19
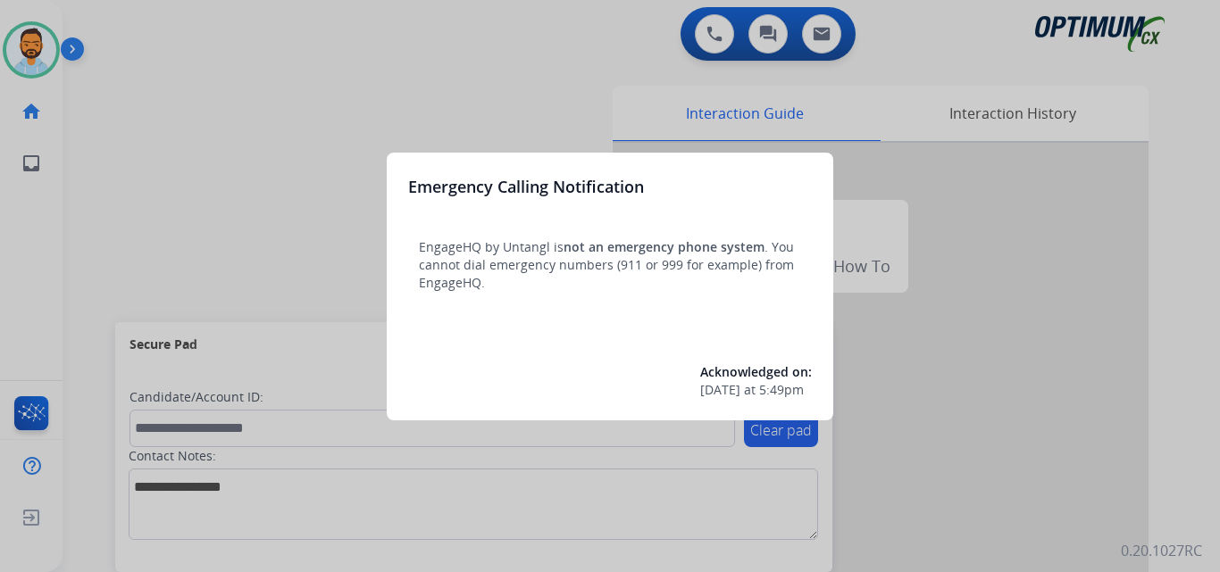
click at [161, 180] on div at bounding box center [610, 286] width 1220 height 572
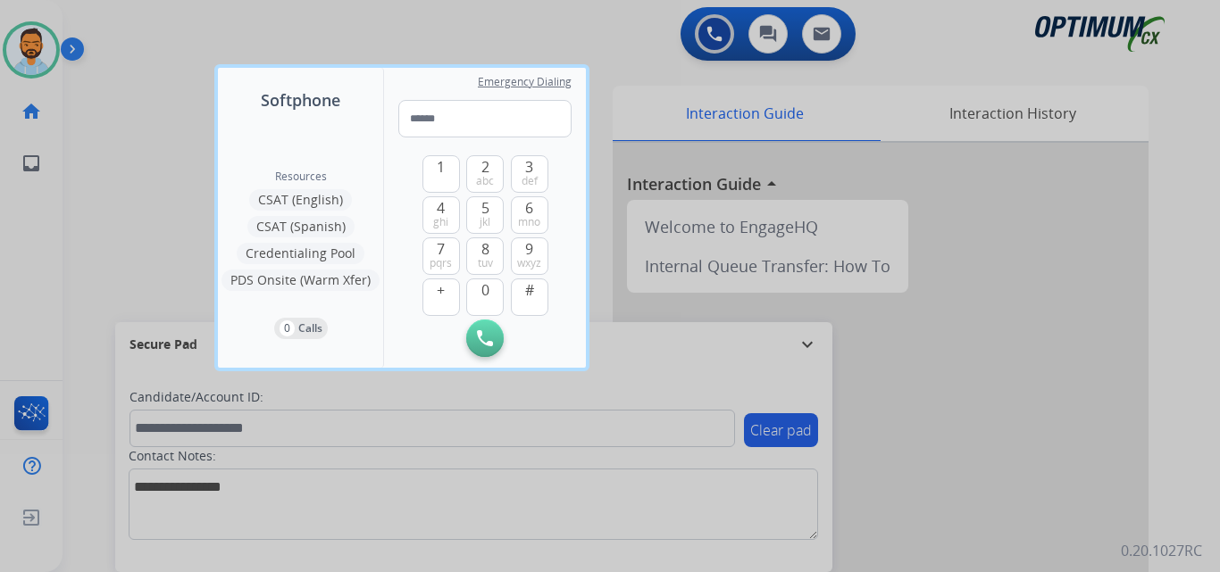
click at [143, 163] on div at bounding box center [610, 286] width 1220 height 572
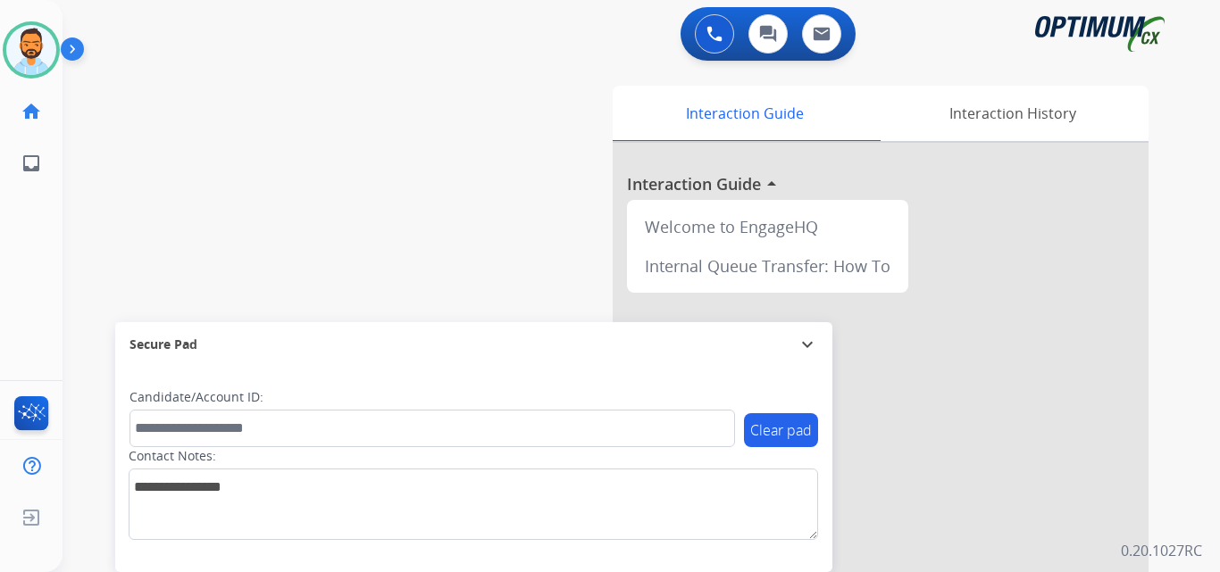
click at [71, 47] on img at bounding box center [76, 53] width 30 height 34
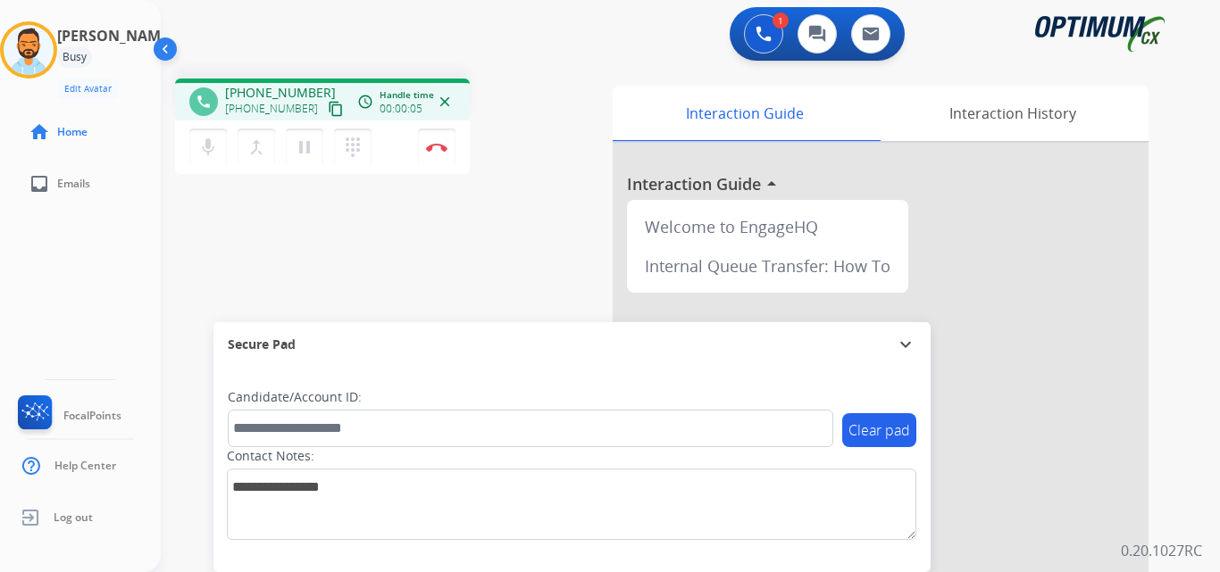
click at [328, 109] on mat-icon "content_copy" at bounding box center [336, 109] width 16 height 16
click at [438, 149] on img at bounding box center [436, 147] width 21 height 9
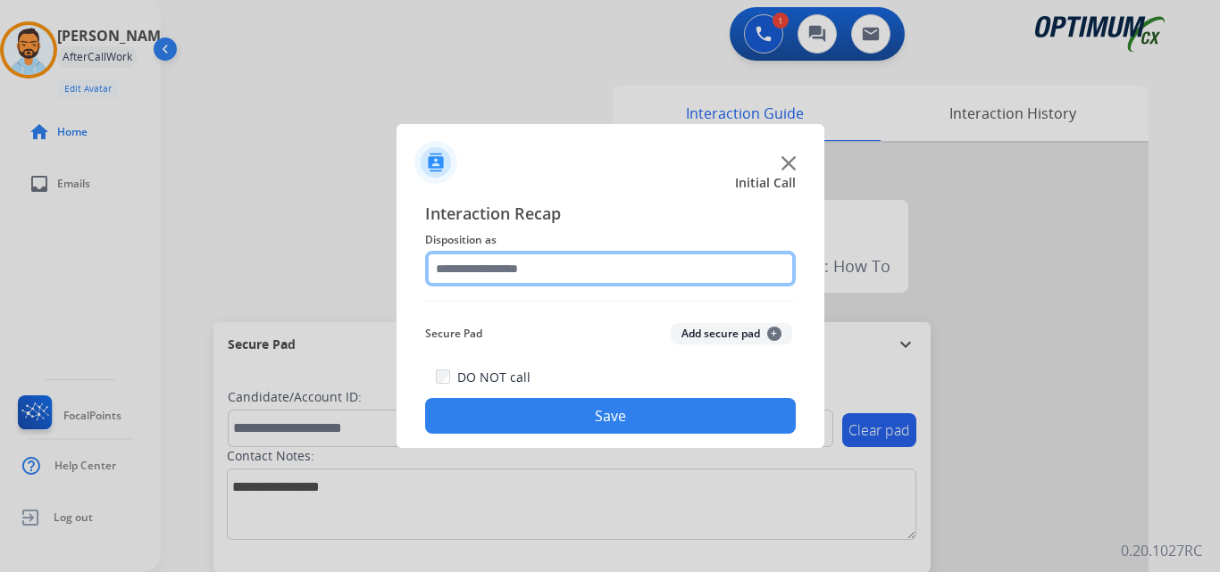
click at [623, 263] on input "text" at bounding box center [610, 269] width 371 height 36
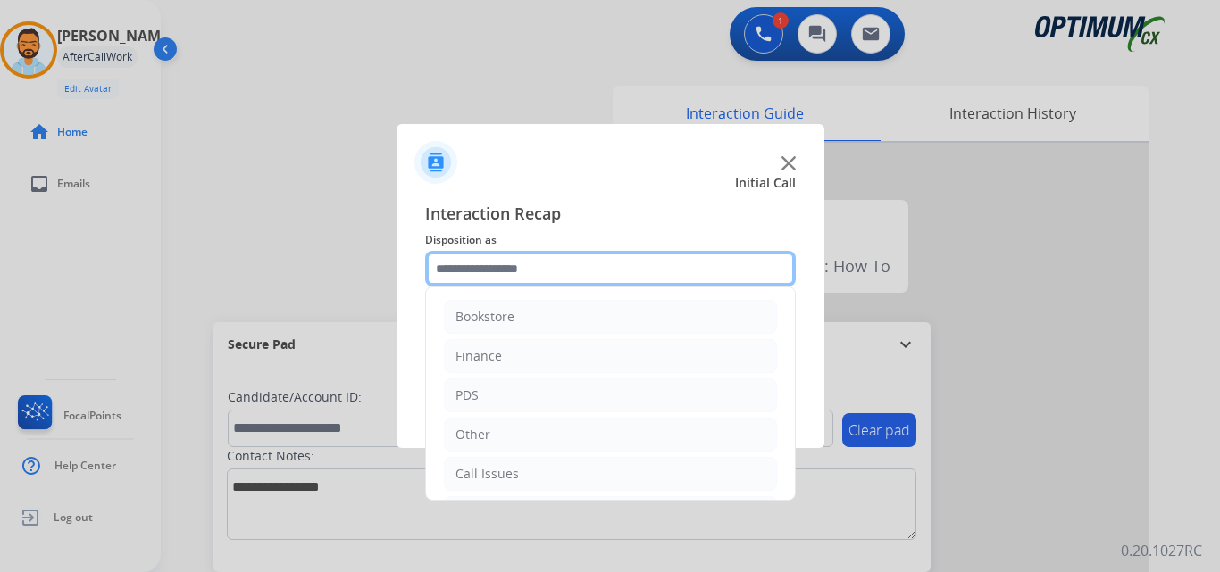
scroll to position [121, 0]
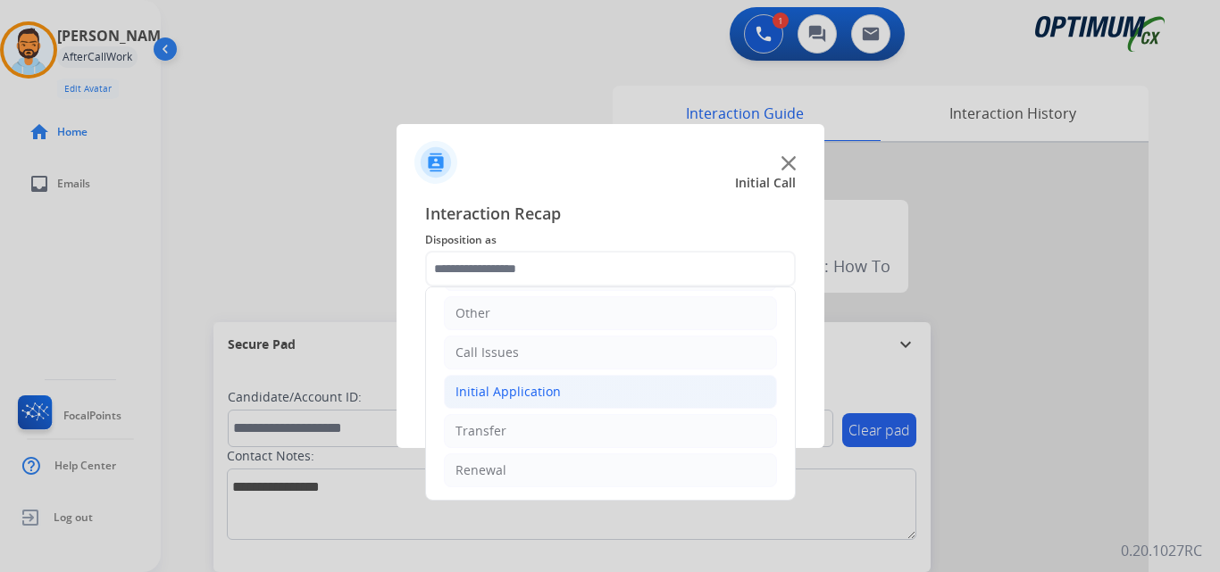
click at [537, 393] on div "Initial Application" at bounding box center [507, 392] width 105 height 18
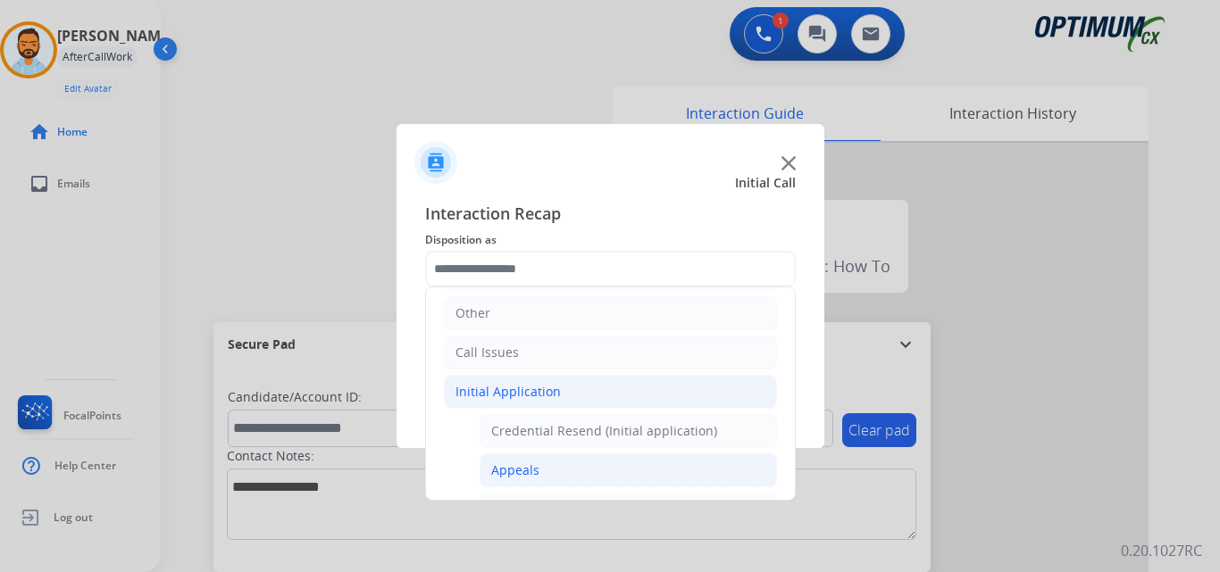
click at [560, 478] on li "Appeals" at bounding box center [627, 471] width 297 height 34
type input "*******"
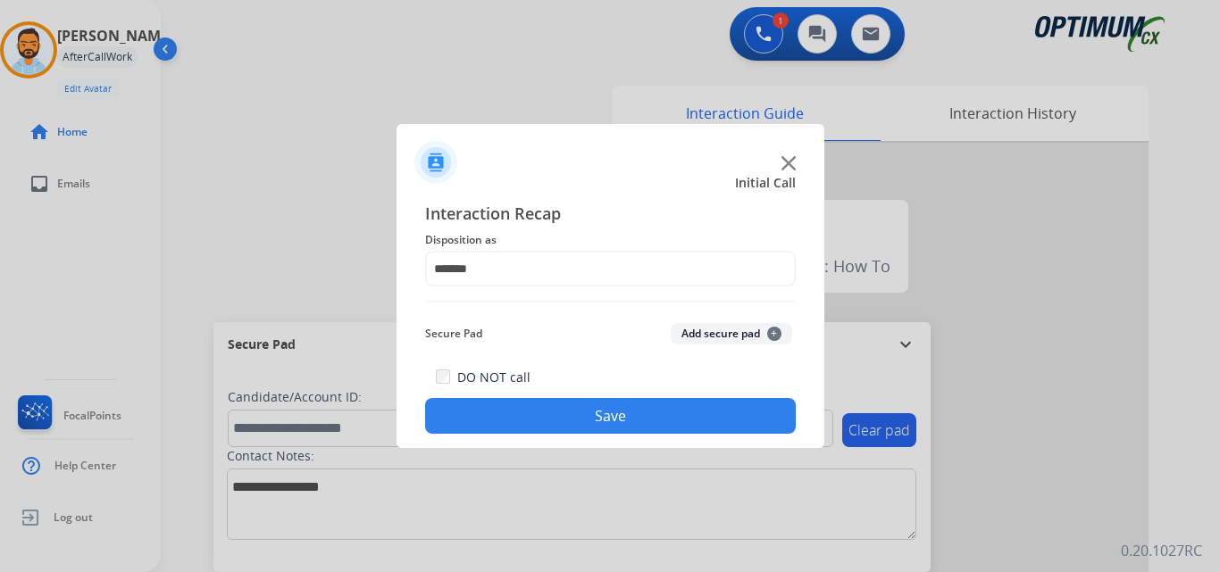
click at [586, 402] on button "Save" at bounding box center [610, 416] width 371 height 36
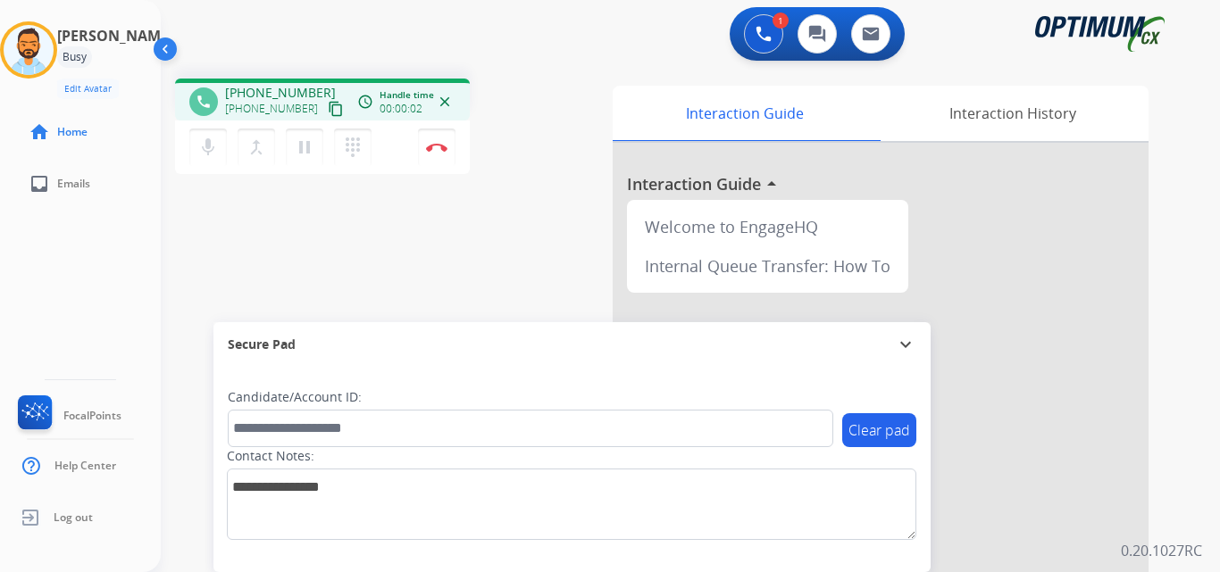
click at [328, 103] on mat-icon "content_copy" at bounding box center [336, 109] width 16 height 16
click at [439, 154] on button "Disconnect" at bounding box center [436, 147] width 37 height 37
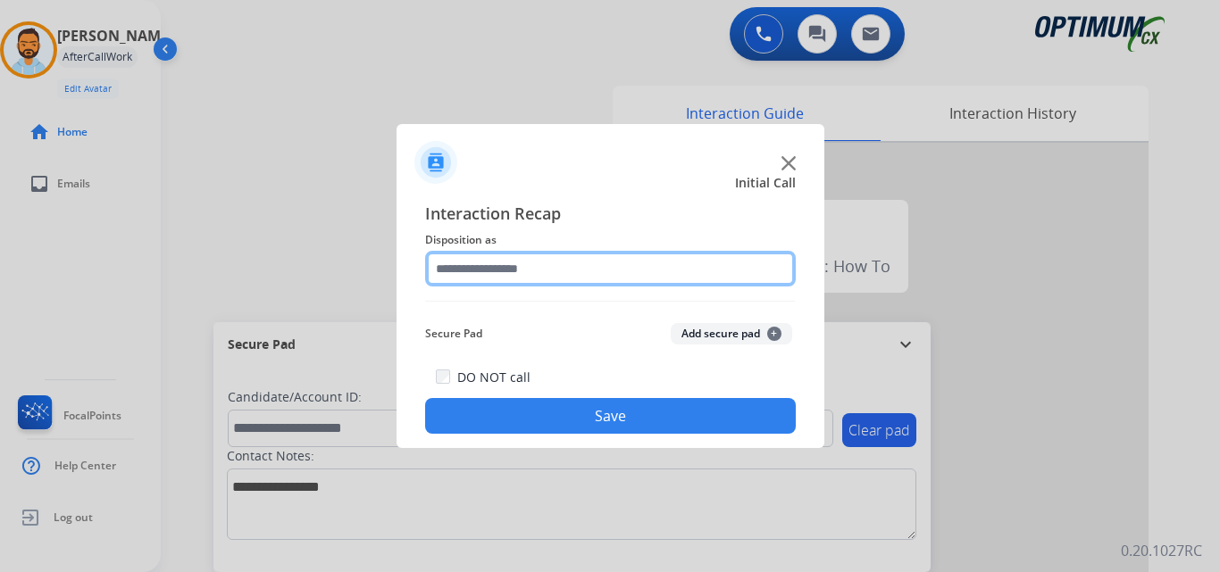
click at [608, 262] on input "text" at bounding box center [610, 269] width 371 height 36
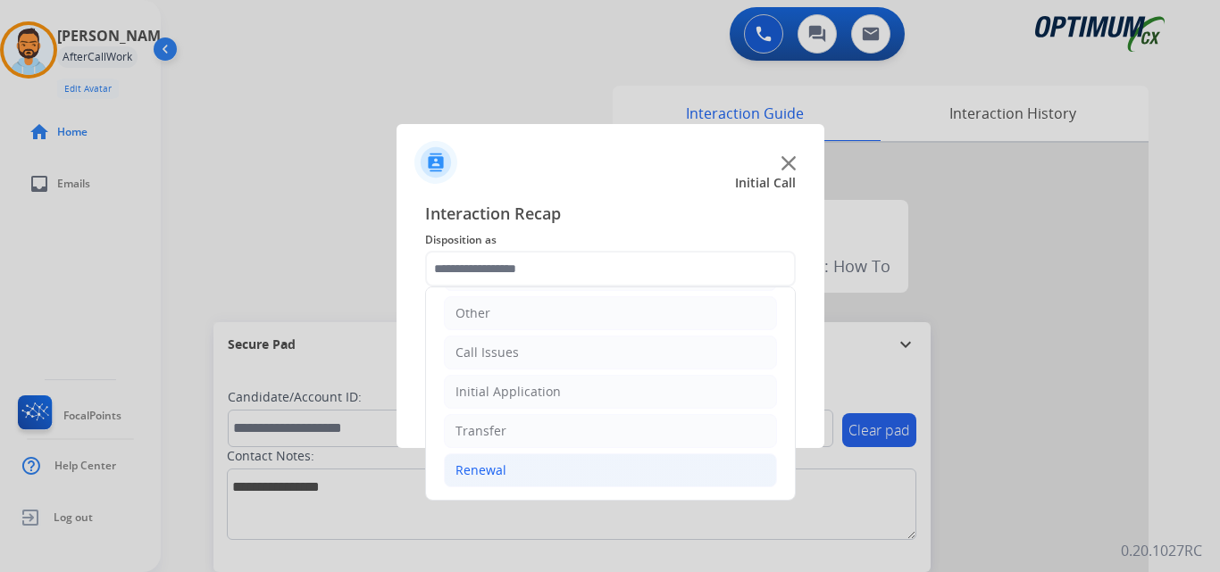
click at [518, 479] on li "Renewal" at bounding box center [610, 471] width 333 height 34
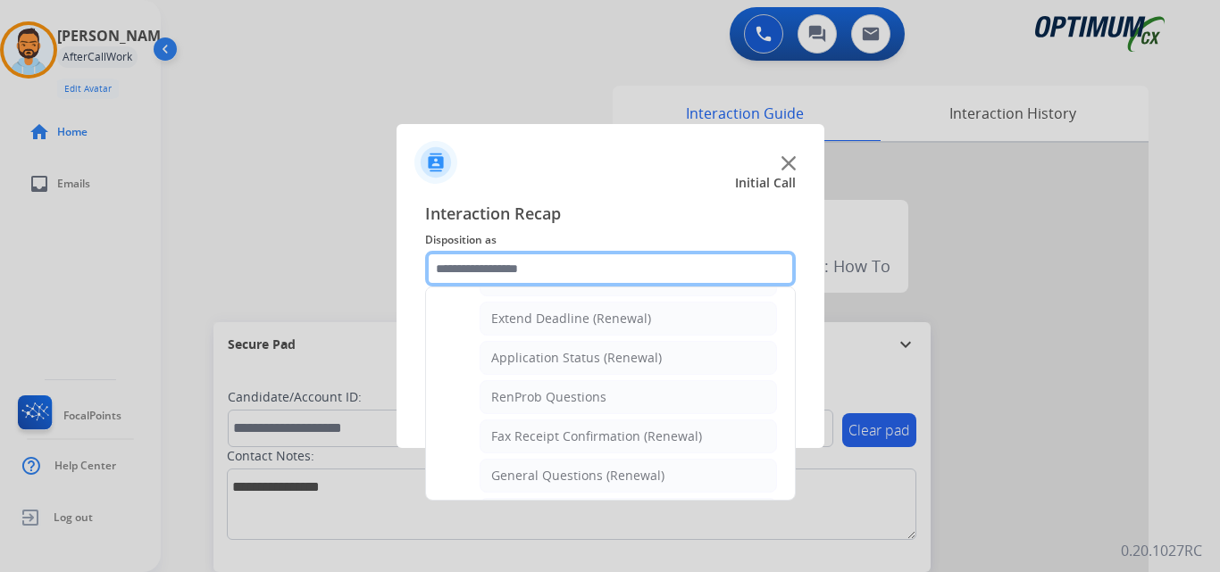
scroll to position [689, 0]
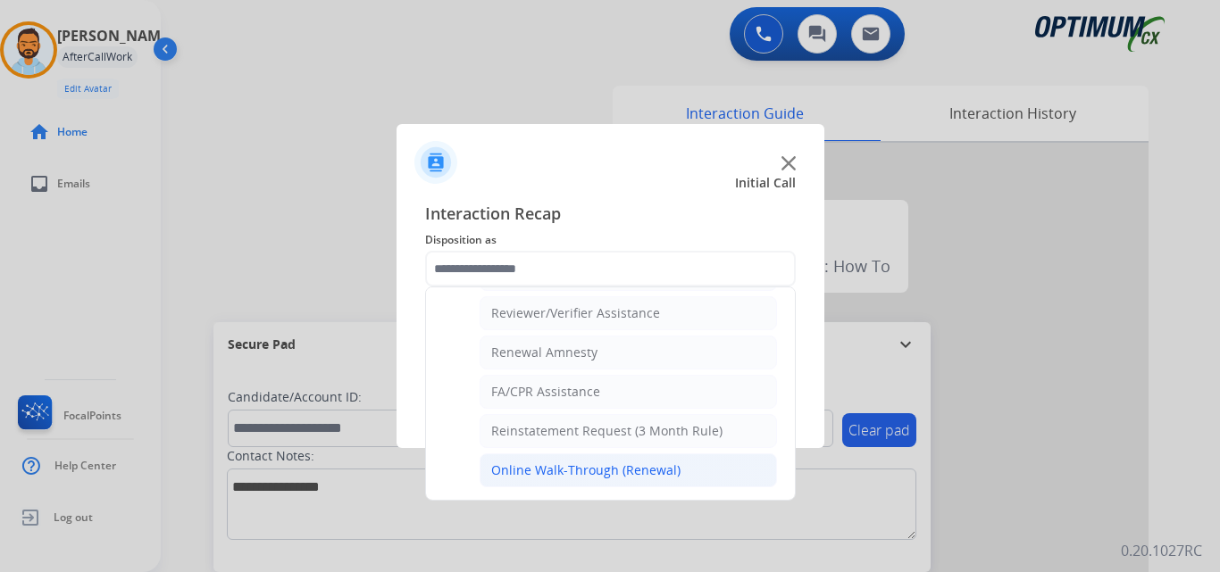
click at [587, 474] on div "Online Walk-Through (Renewal)" at bounding box center [585, 471] width 189 height 18
type input "**********"
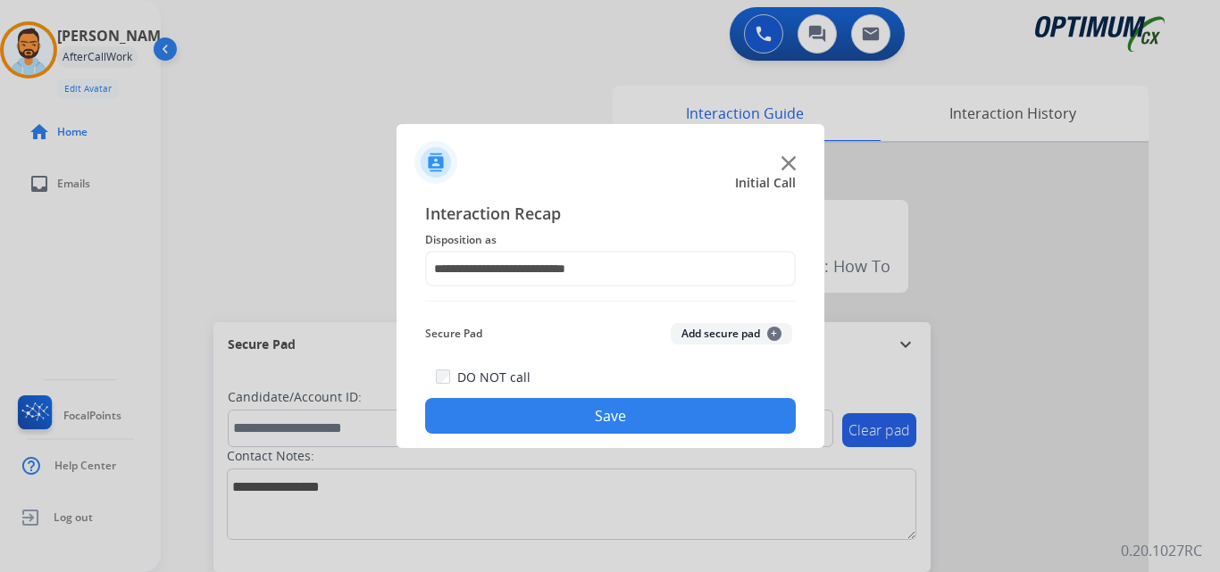
click at [596, 413] on button "Save" at bounding box center [610, 416] width 371 height 36
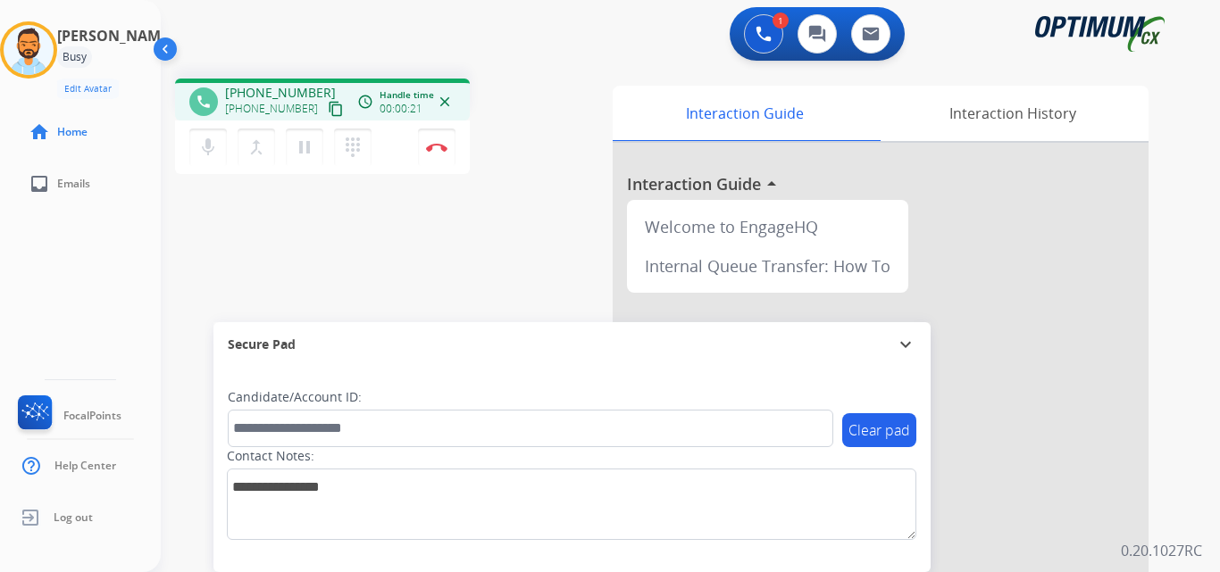
click at [328, 105] on mat-icon "content_copy" at bounding box center [336, 109] width 16 height 16
click at [434, 156] on button "Disconnect" at bounding box center [436, 147] width 37 height 37
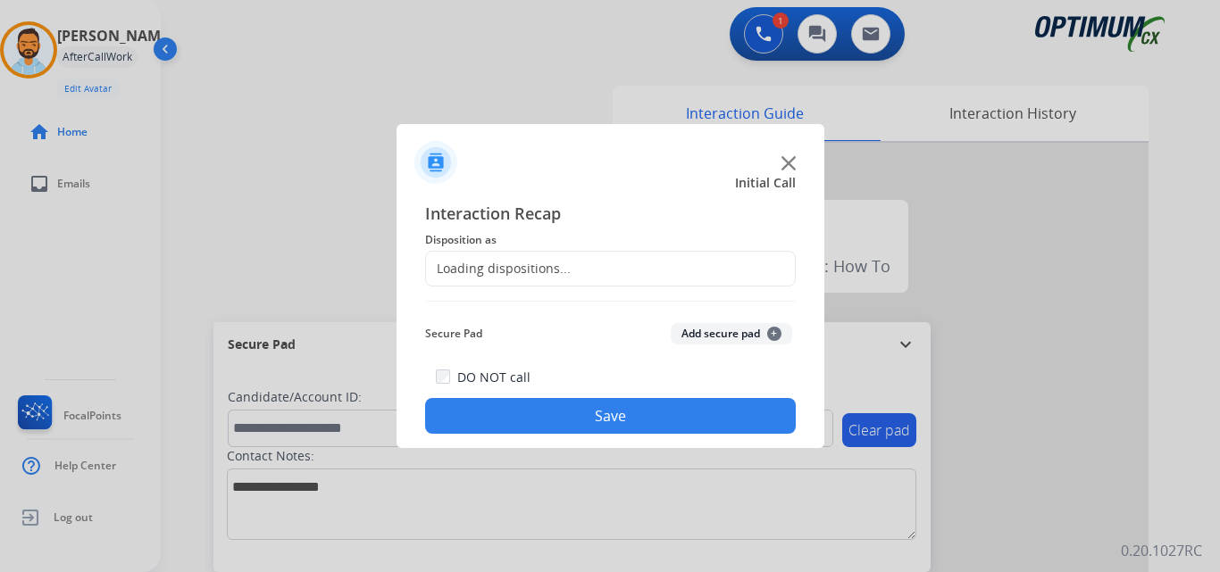
click at [617, 268] on div "Loading dispositions..." at bounding box center [610, 269] width 371 height 36
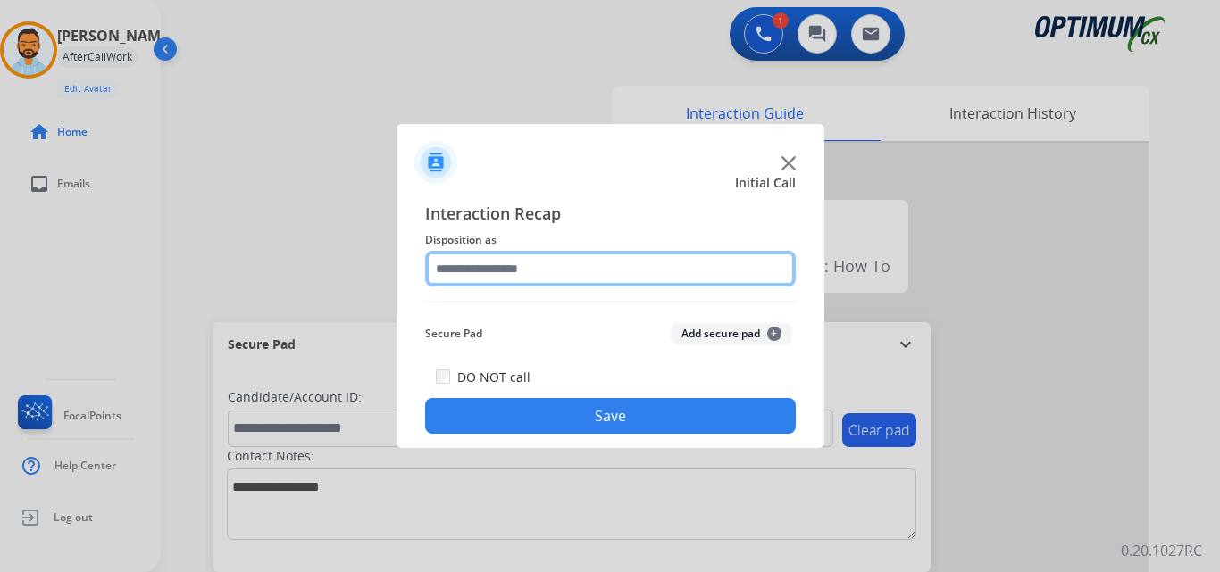
click at [585, 273] on input "text" at bounding box center [610, 269] width 371 height 36
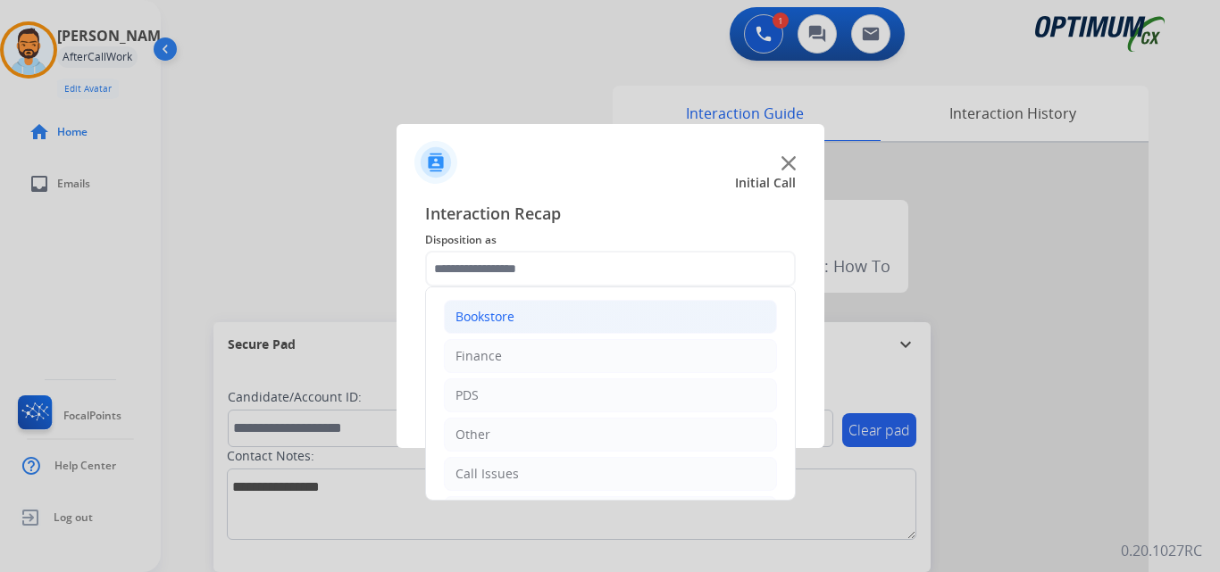
click at [543, 316] on li "Bookstore" at bounding box center [610, 317] width 333 height 34
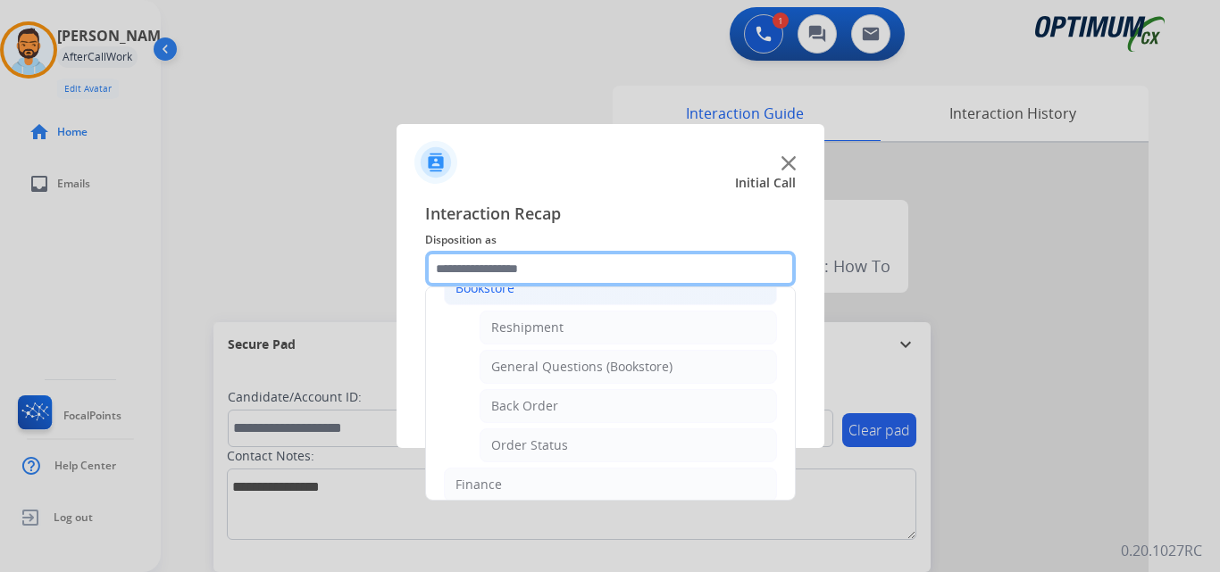
scroll to position [40, 0]
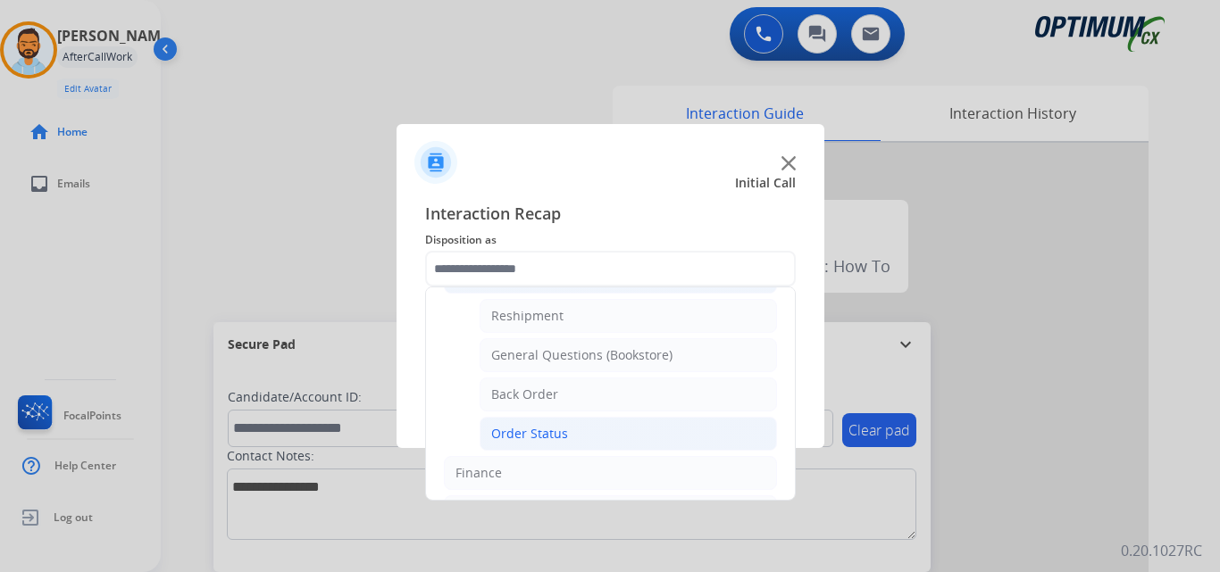
click at [571, 434] on li "Order Status" at bounding box center [627, 434] width 297 height 34
type input "**********"
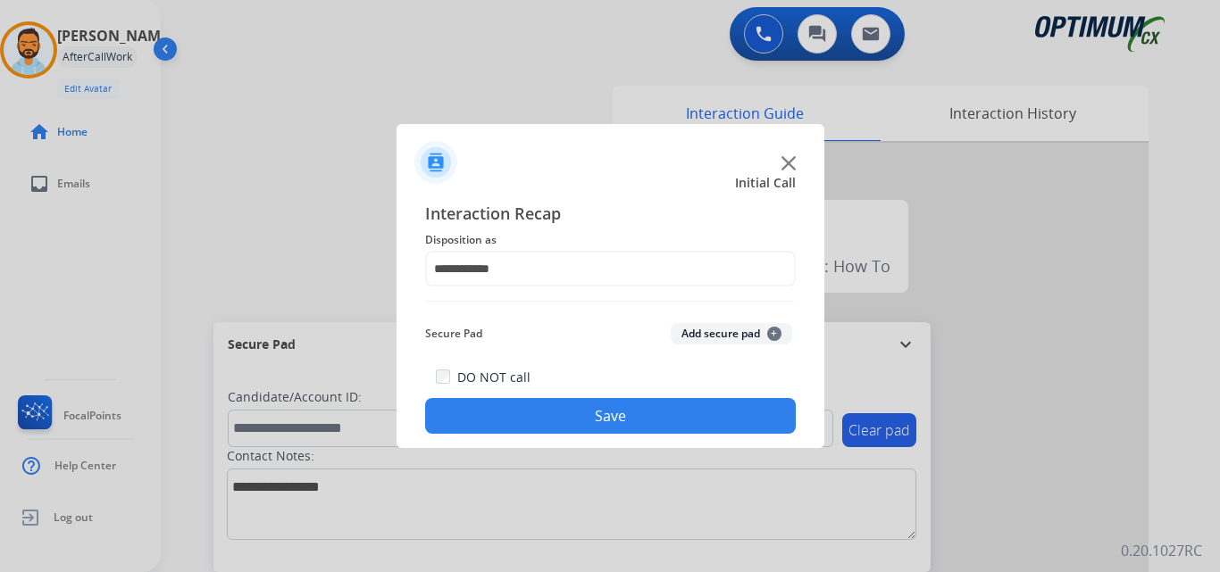
click at [604, 418] on button "Save" at bounding box center [610, 416] width 371 height 36
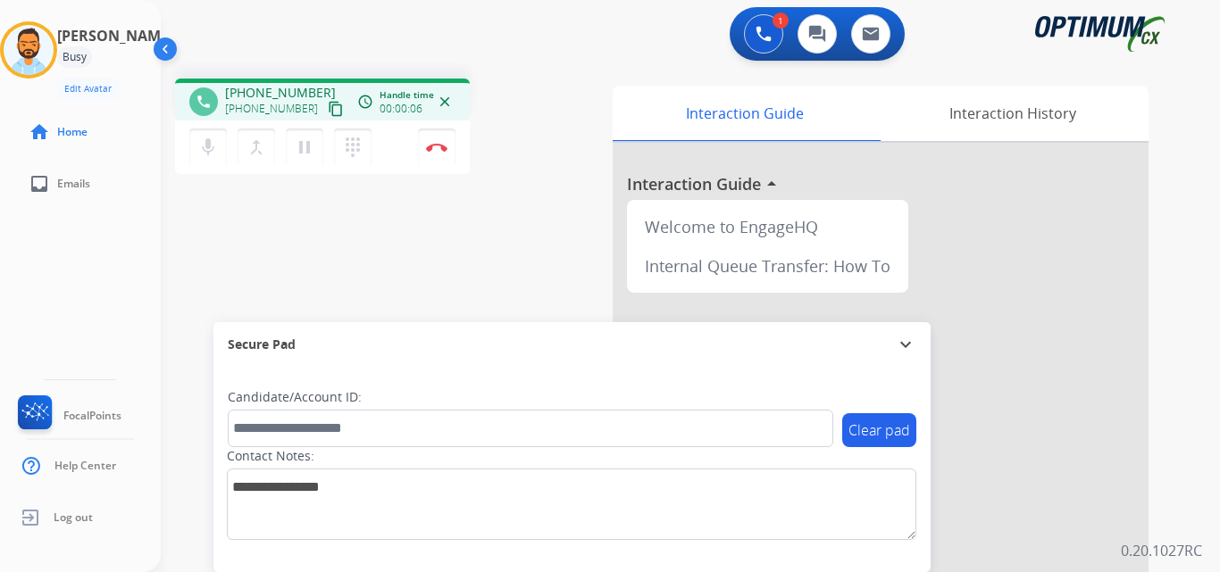
click at [325, 117] on button "content_copy" at bounding box center [335, 108] width 21 height 21
click at [328, 116] on mat-icon "content_copy" at bounding box center [336, 109] width 16 height 16
click at [431, 154] on button "Disconnect" at bounding box center [436, 147] width 37 height 37
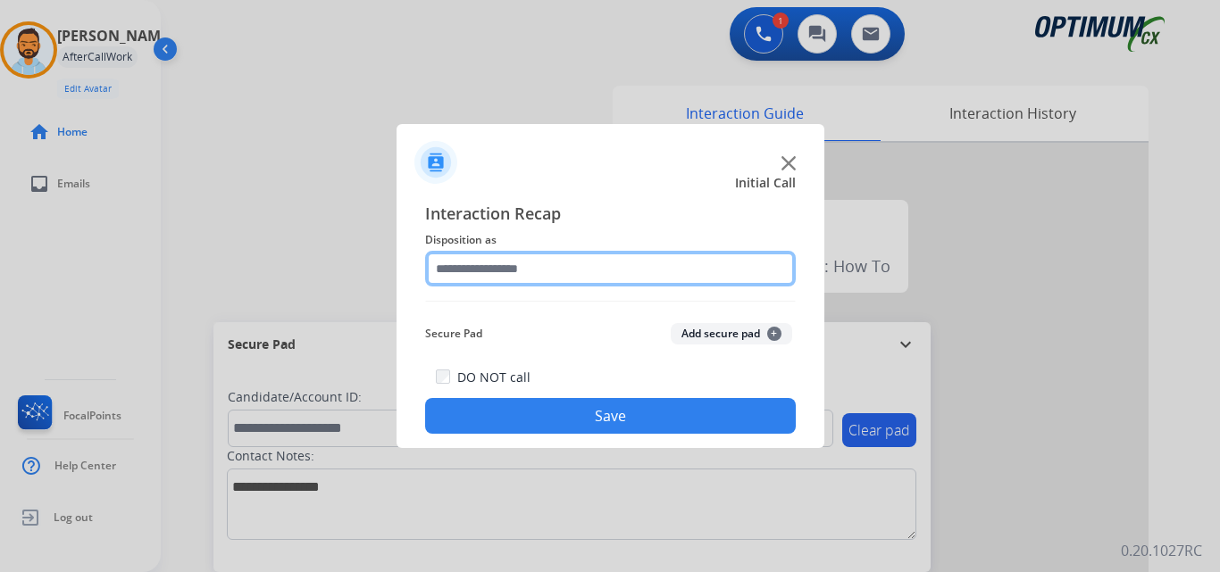
click at [558, 274] on input "text" at bounding box center [610, 269] width 371 height 36
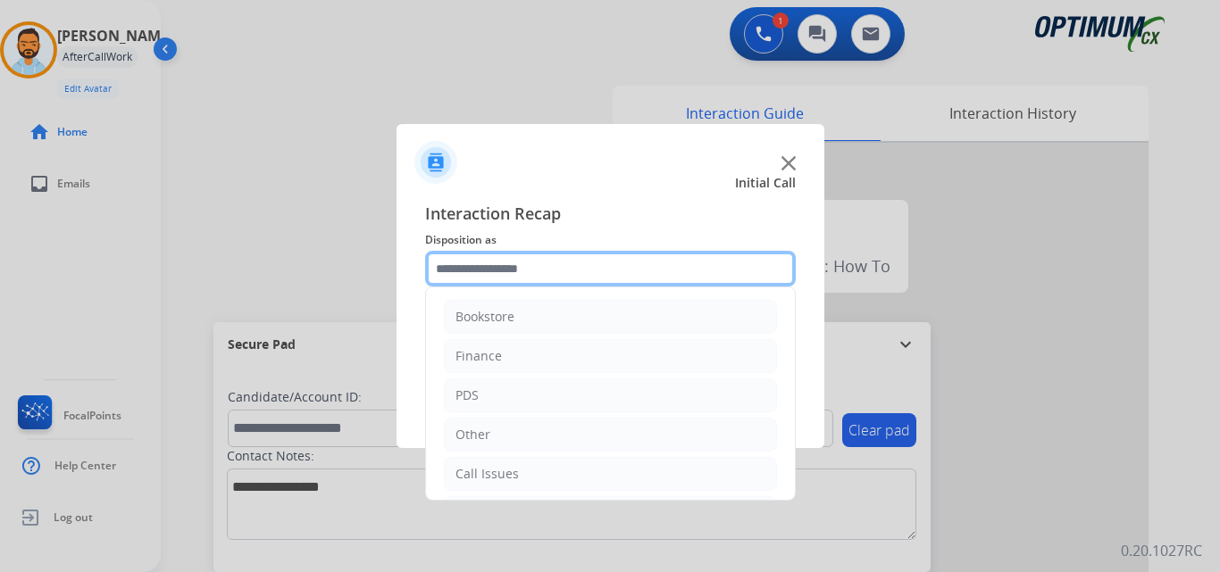
scroll to position [121, 0]
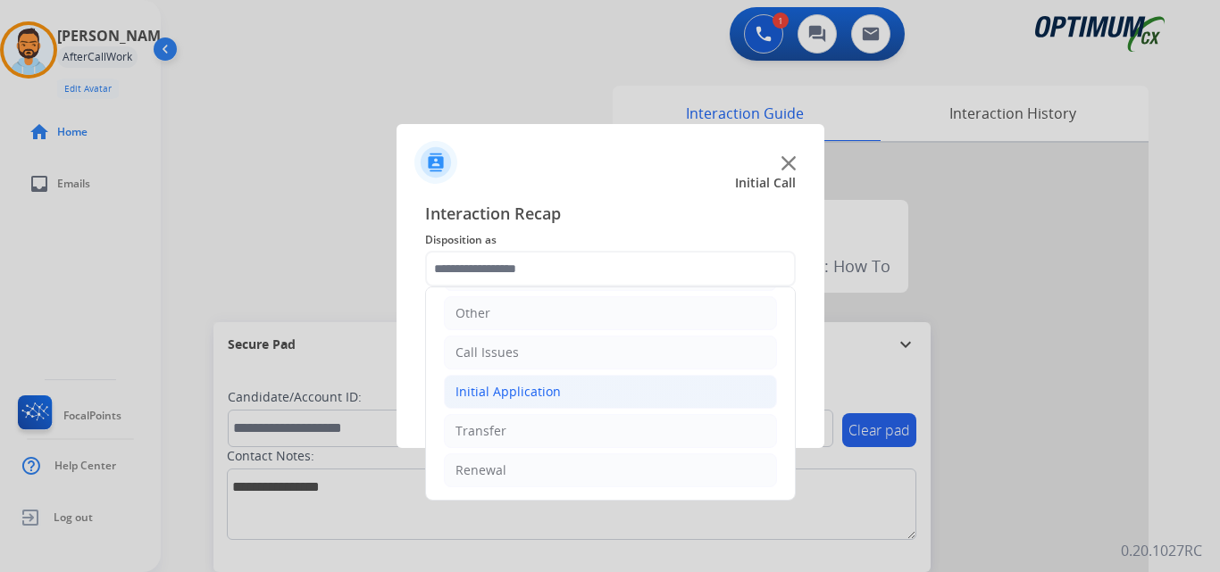
click at [546, 393] on div "Initial Application" at bounding box center [507, 392] width 105 height 18
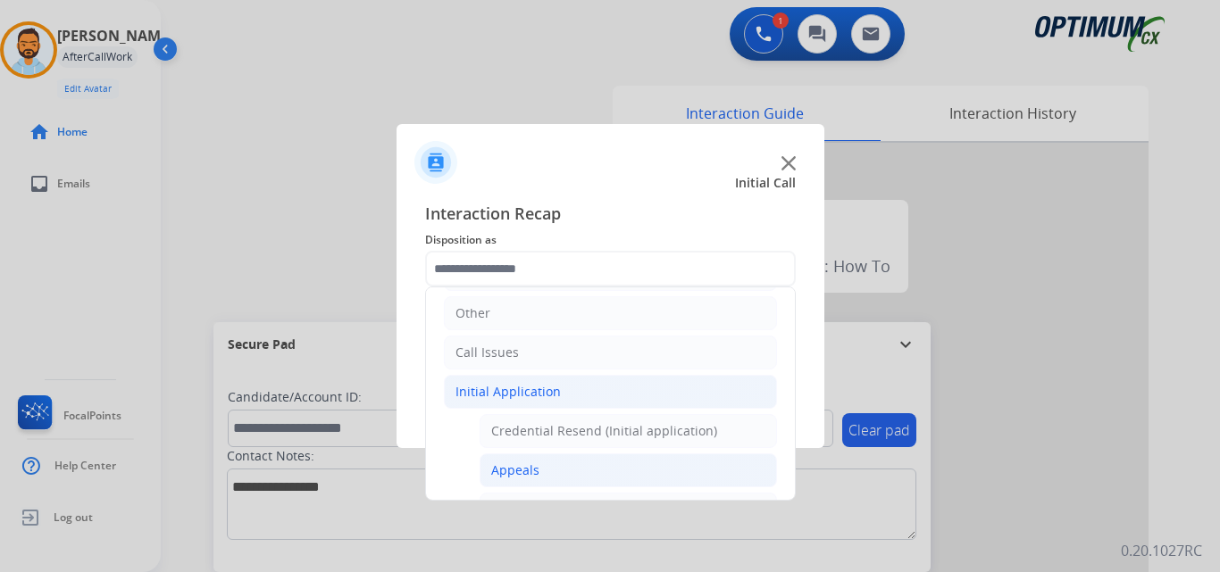
click at [546, 473] on li "Appeals" at bounding box center [627, 471] width 297 height 34
type input "*******"
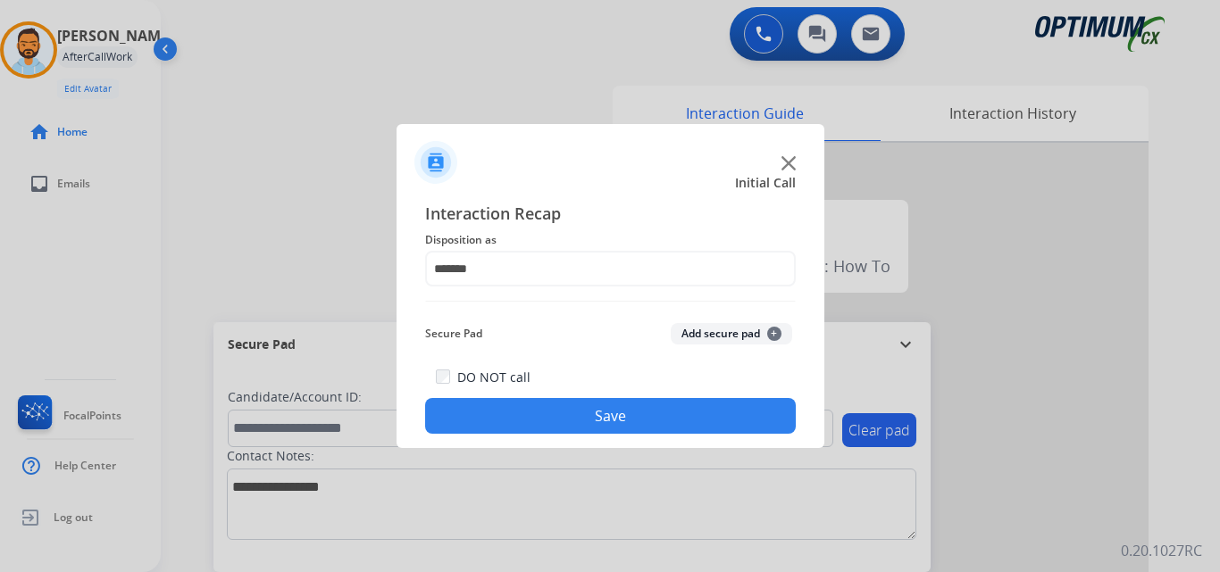
click at [596, 410] on button "Save" at bounding box center [610, 416] width 371 height 36
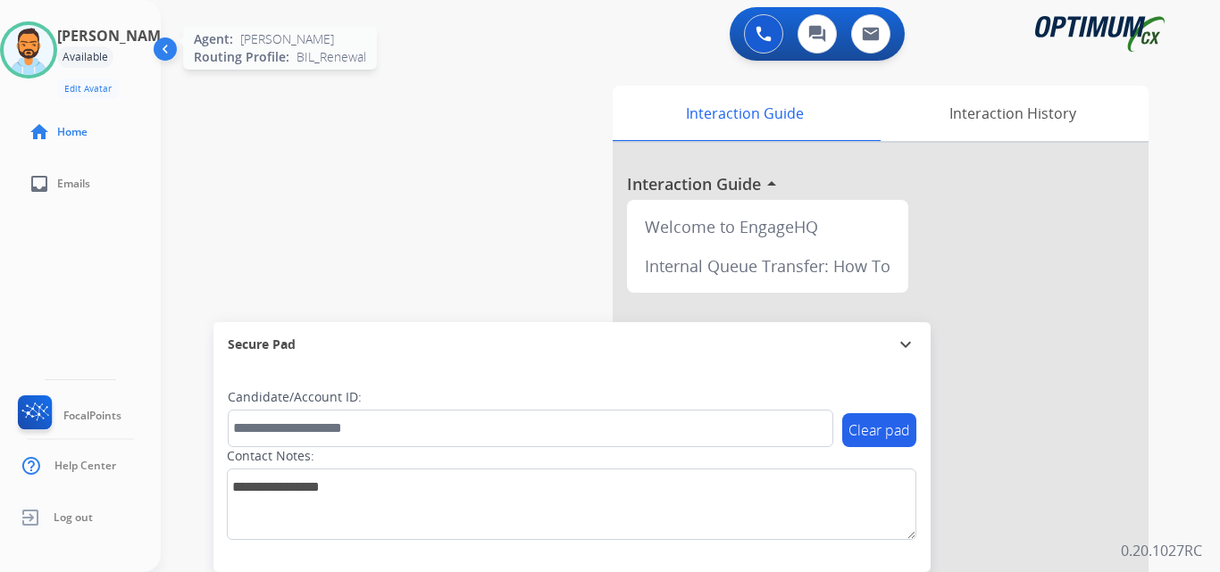
click at [29, 41] on img at bounding box center [29, 50] width 50 height 50
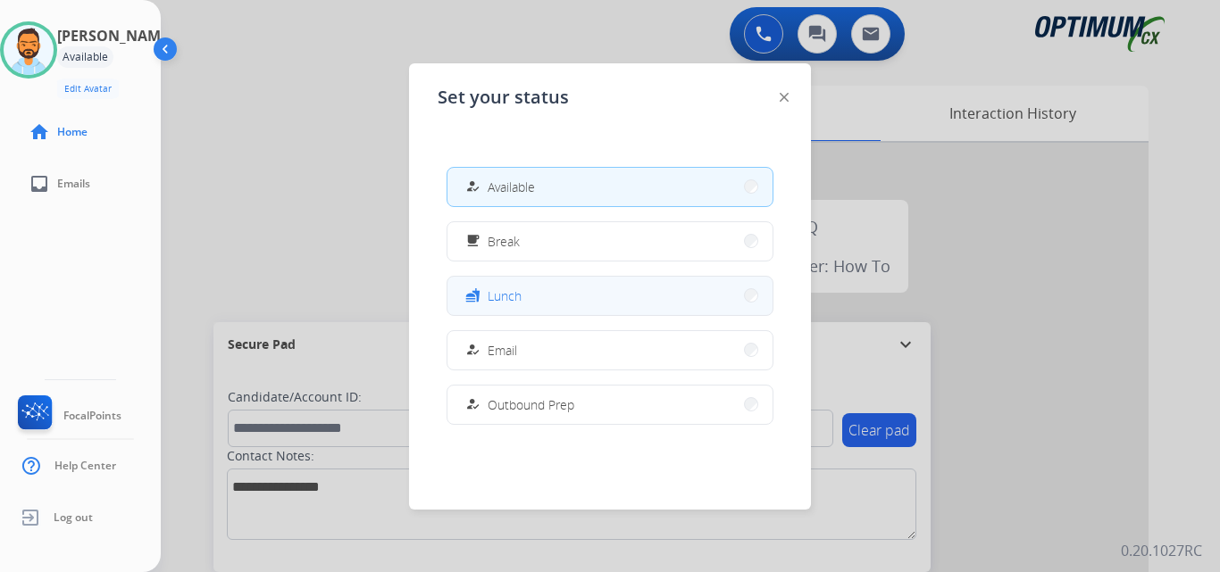
click at [550, 299] on button "fastfood Lunch" at bounding box center [609, 296] width 325 height 38
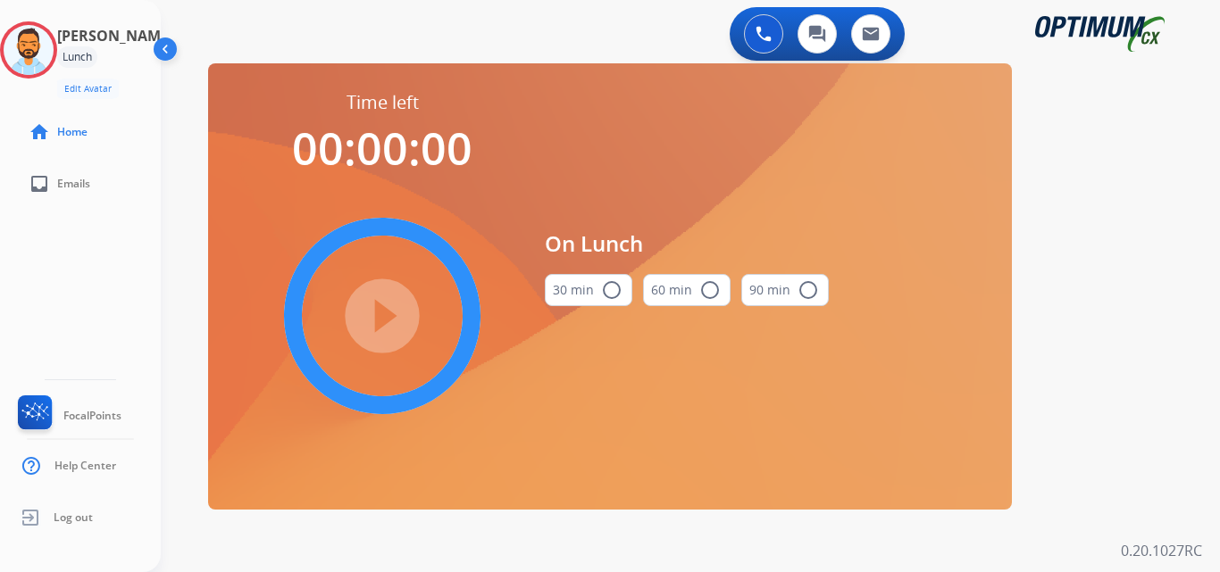
click at [590, 291] on button "30 min radio_button_unchecked" at bounding box center [588, 290] width 87 height 32
click at [380, 313] on mat-icon "play_circle_filled" at bounding box center [381, 315] width 21 height 21
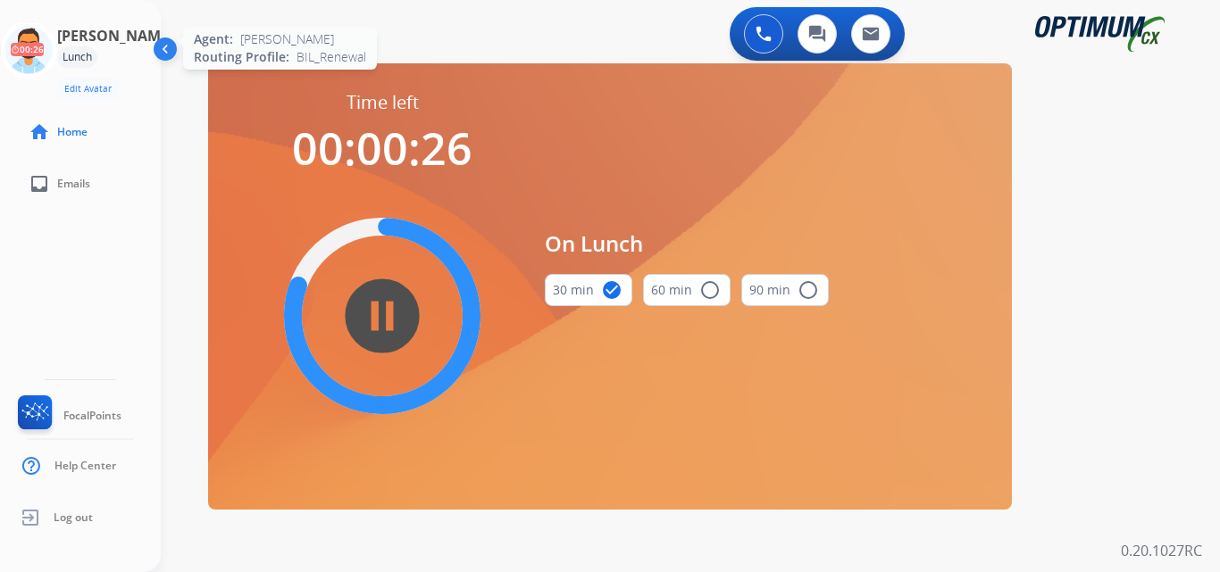
click at [58, 46] on icon at bounding box center [29, 50] width 58 height 58
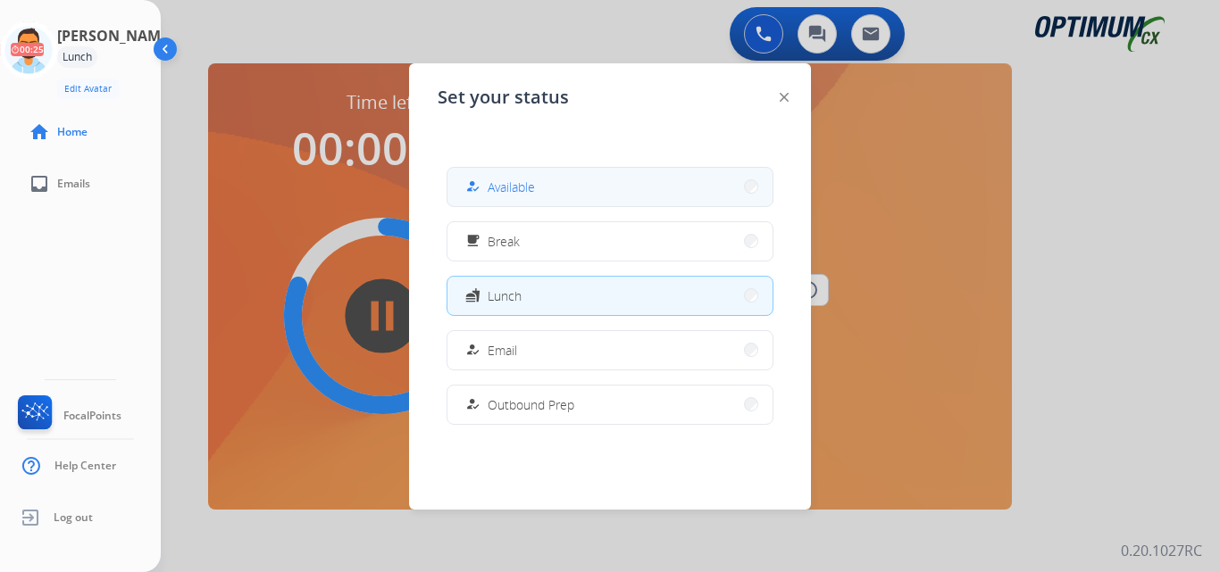
click at [531, 182] on span "Available" at bounding box center [510, 187] width 47 height 19
